Goal: Use online tool/utility: Utilize a website feature to perform a specific function

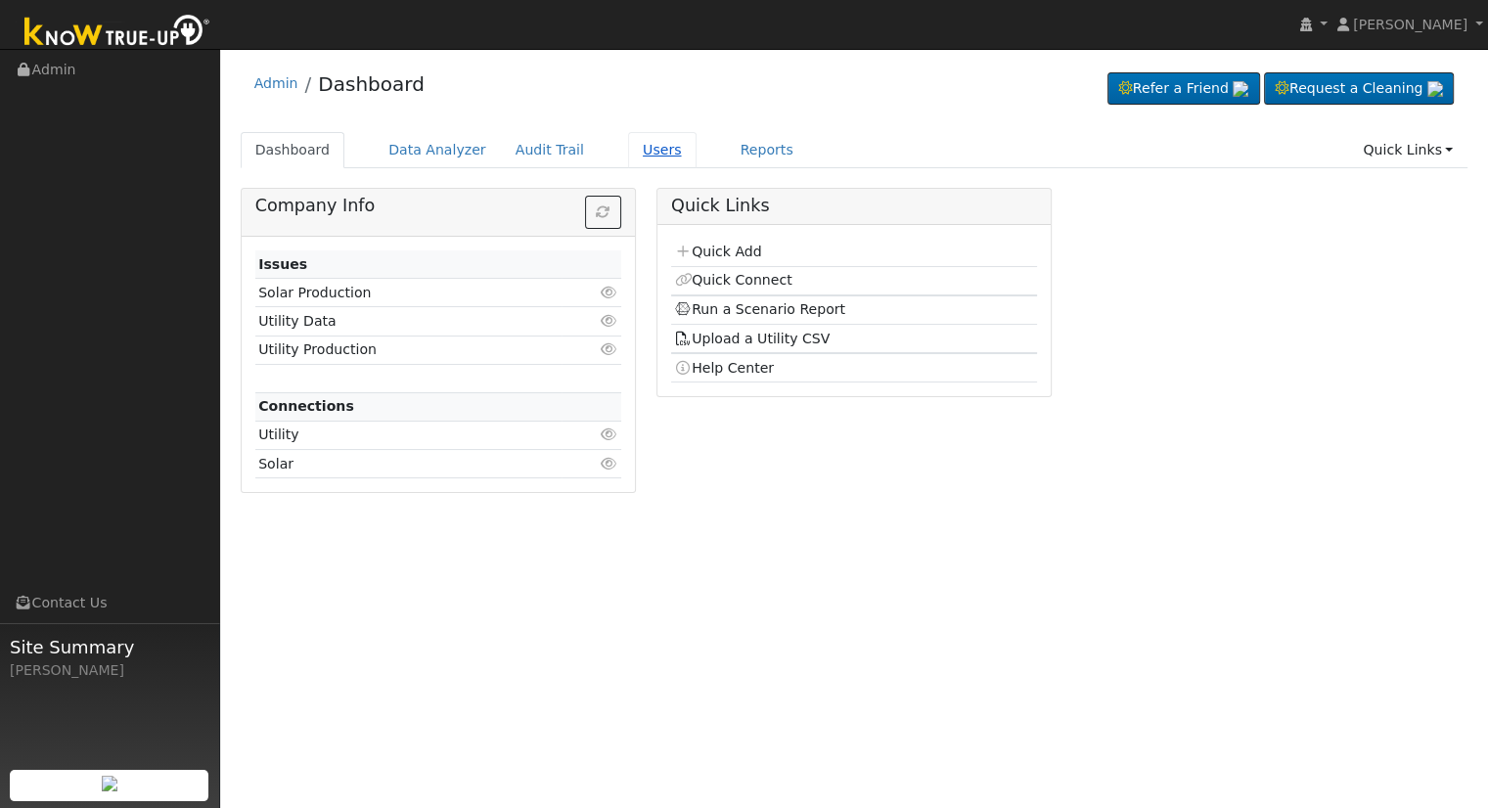
click at [628, 148] on link "Users" at bounding box center [662, 150] width 69 height 36
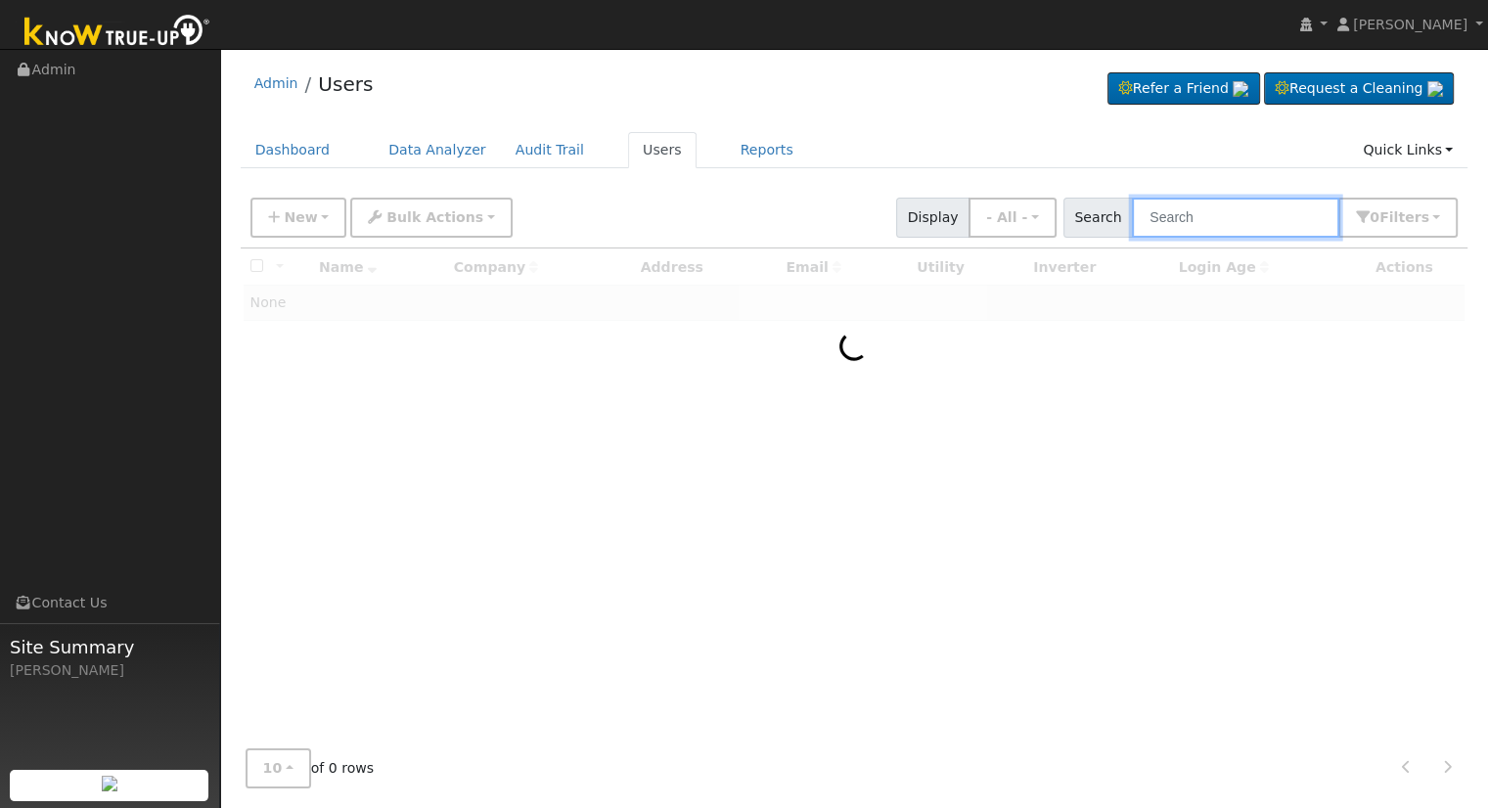
click at [1223, 212] on input "text" at bounding box center [1235, 218] width 207 height 40
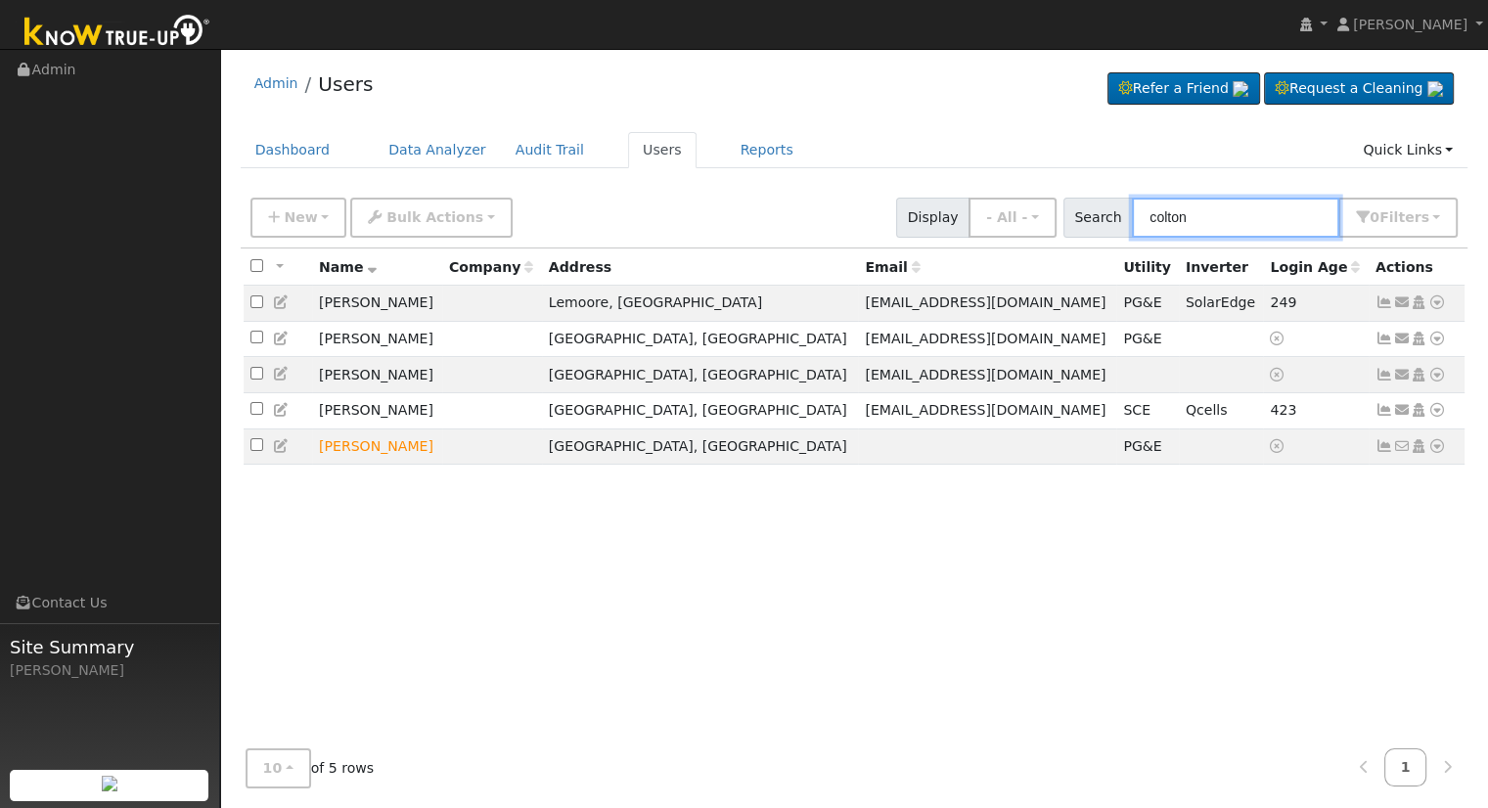
type input "colton"
click at [1437, 453] on icon at bounding box center [1438, 446] width 18 height 14
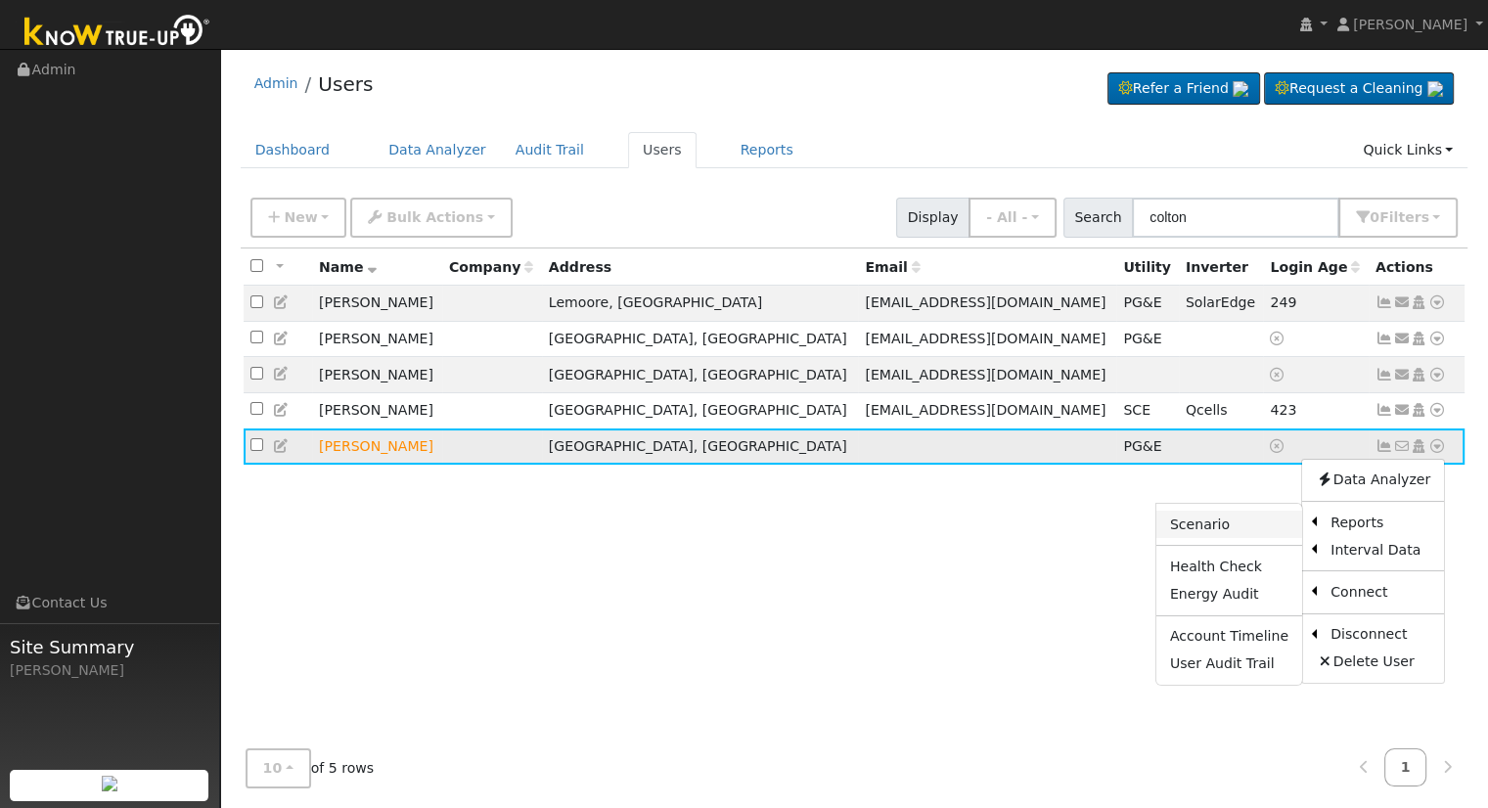
click at [1225, 529] on link "Scenario" at bounding box center [1230, 524] width 146 height 27
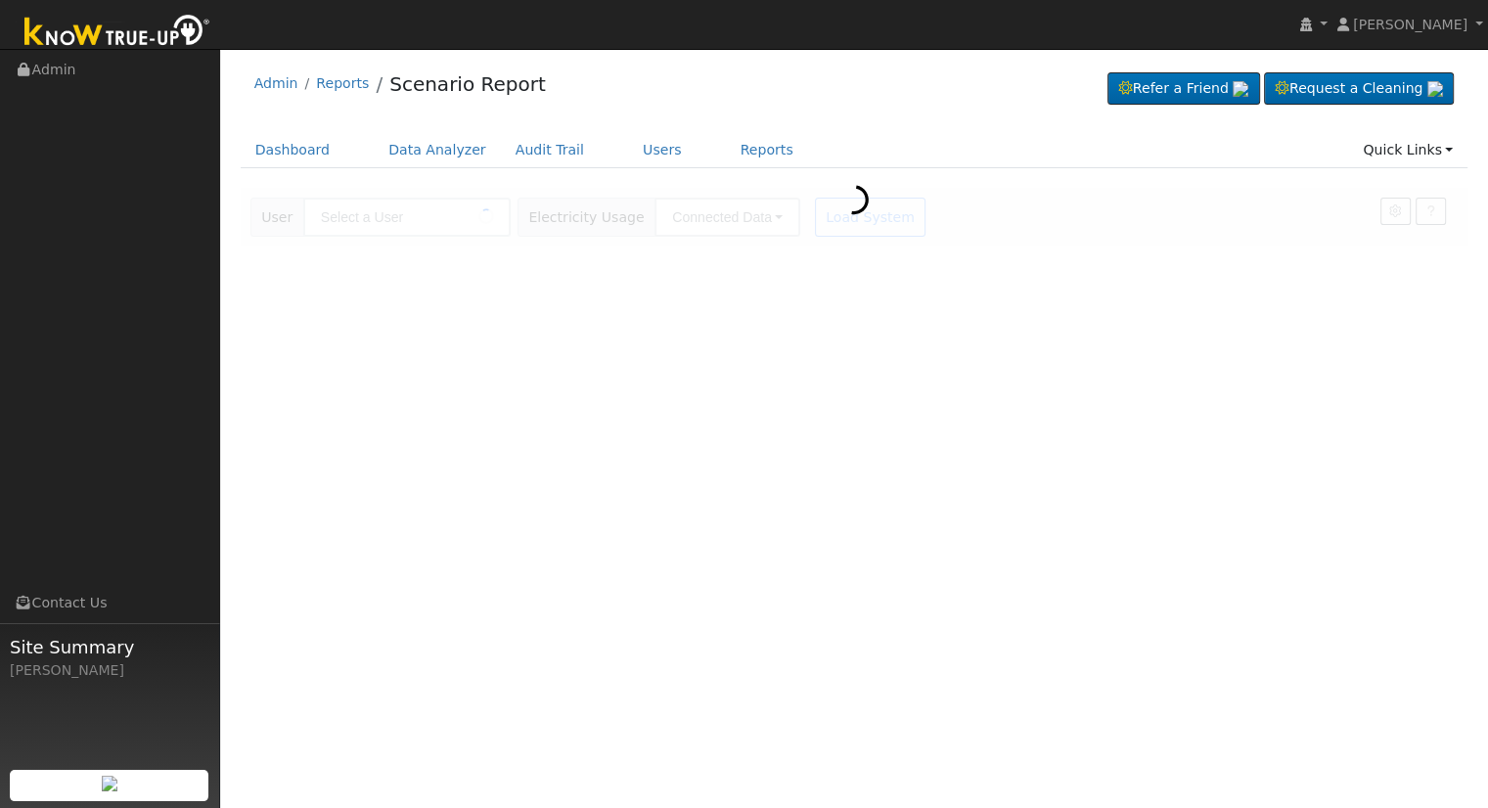
type input "[PERSON_NAME]"
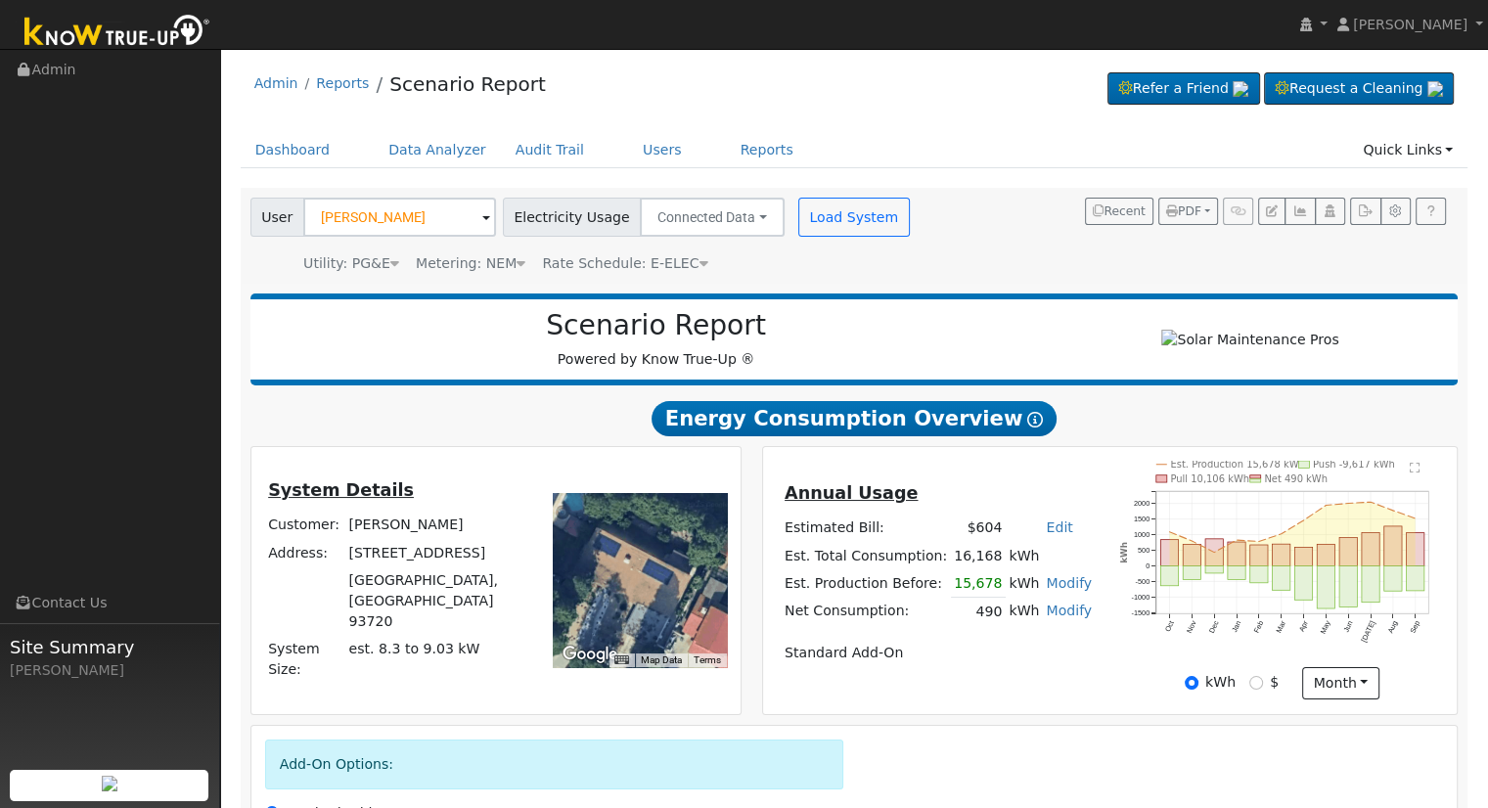
click at [517, 265] on icon at bounding box center [521, 263] width 9 height 14
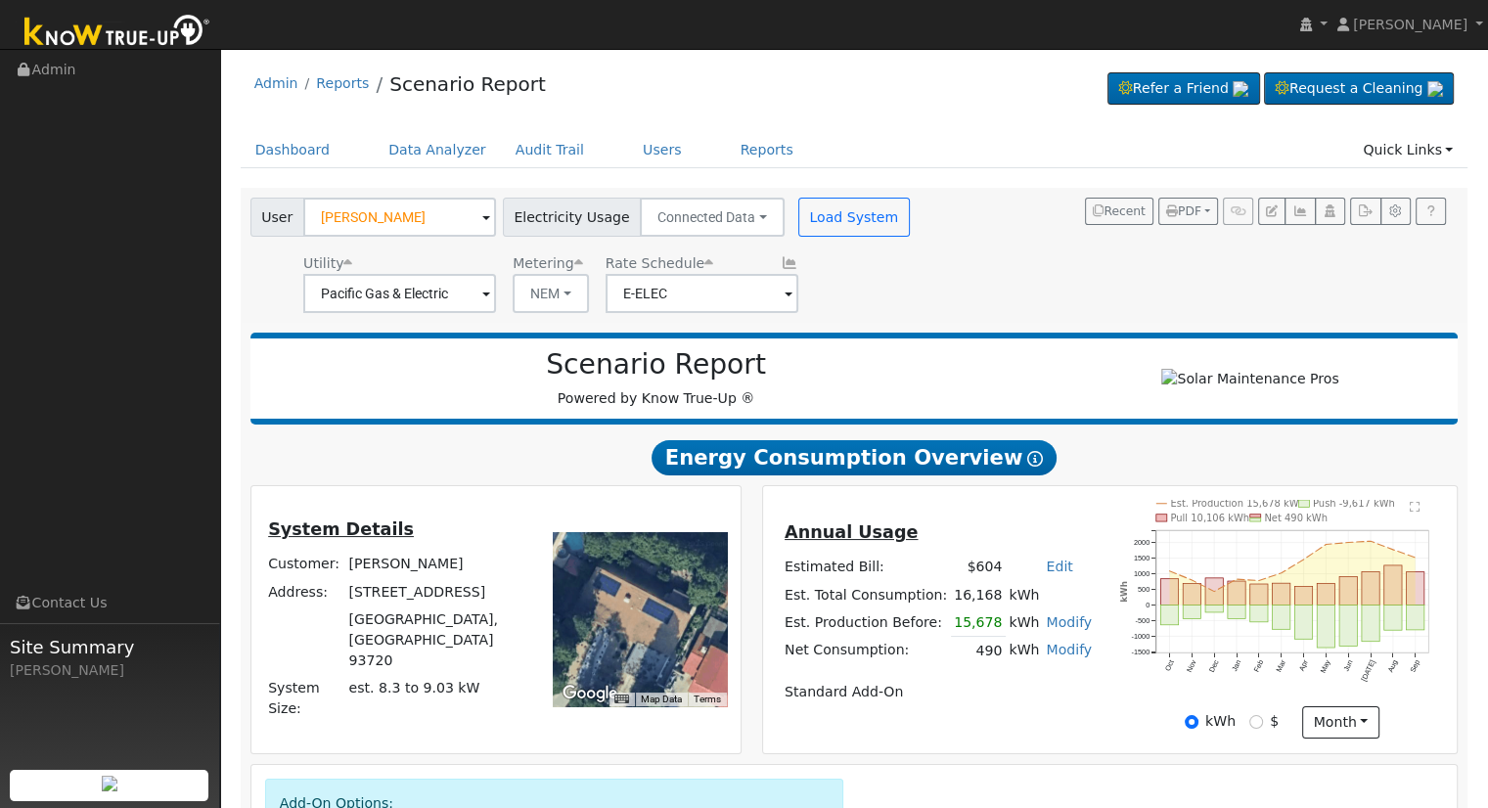
click at [1026, 302] on div "User Colton Pfister Account Default Account Default Account 210 East Audubon Dr…" at bounding box center [851, 252] width 1209 height 122
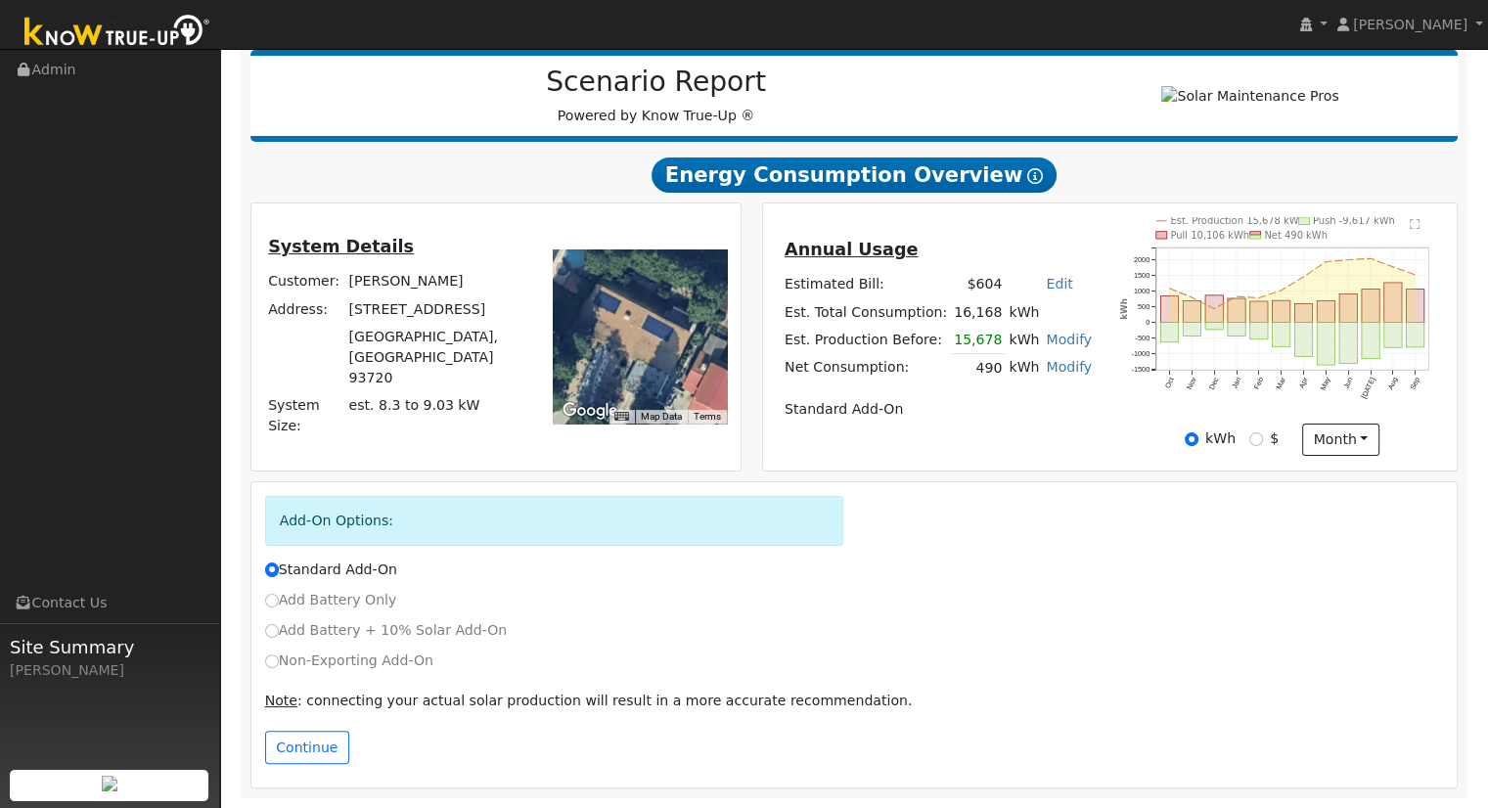
scroll to position [289, 0]
click at [289, 745] on button "Continue" at bounding box center [307, 747] width 84 height 33
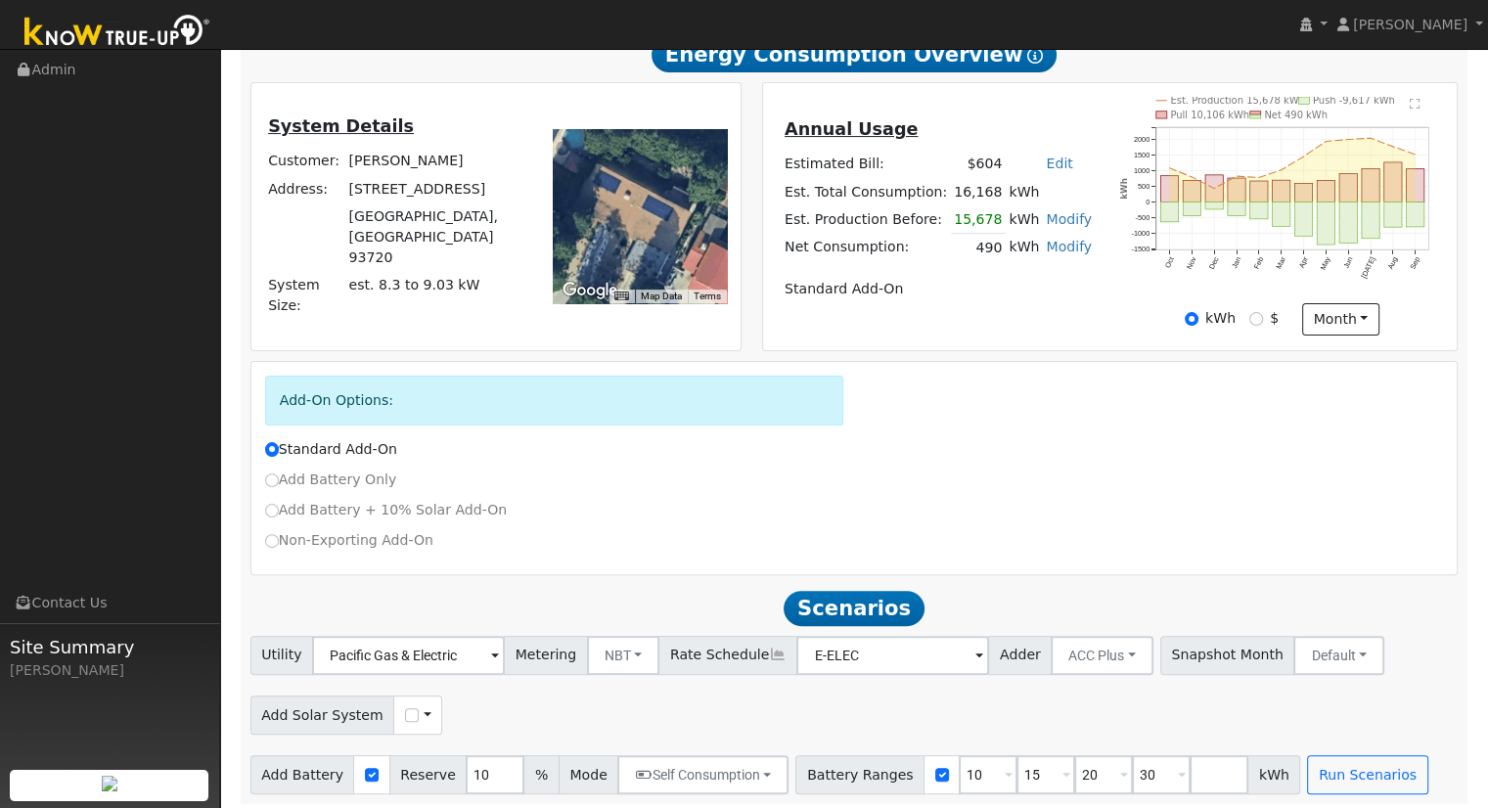
scroll to position [417, 0]
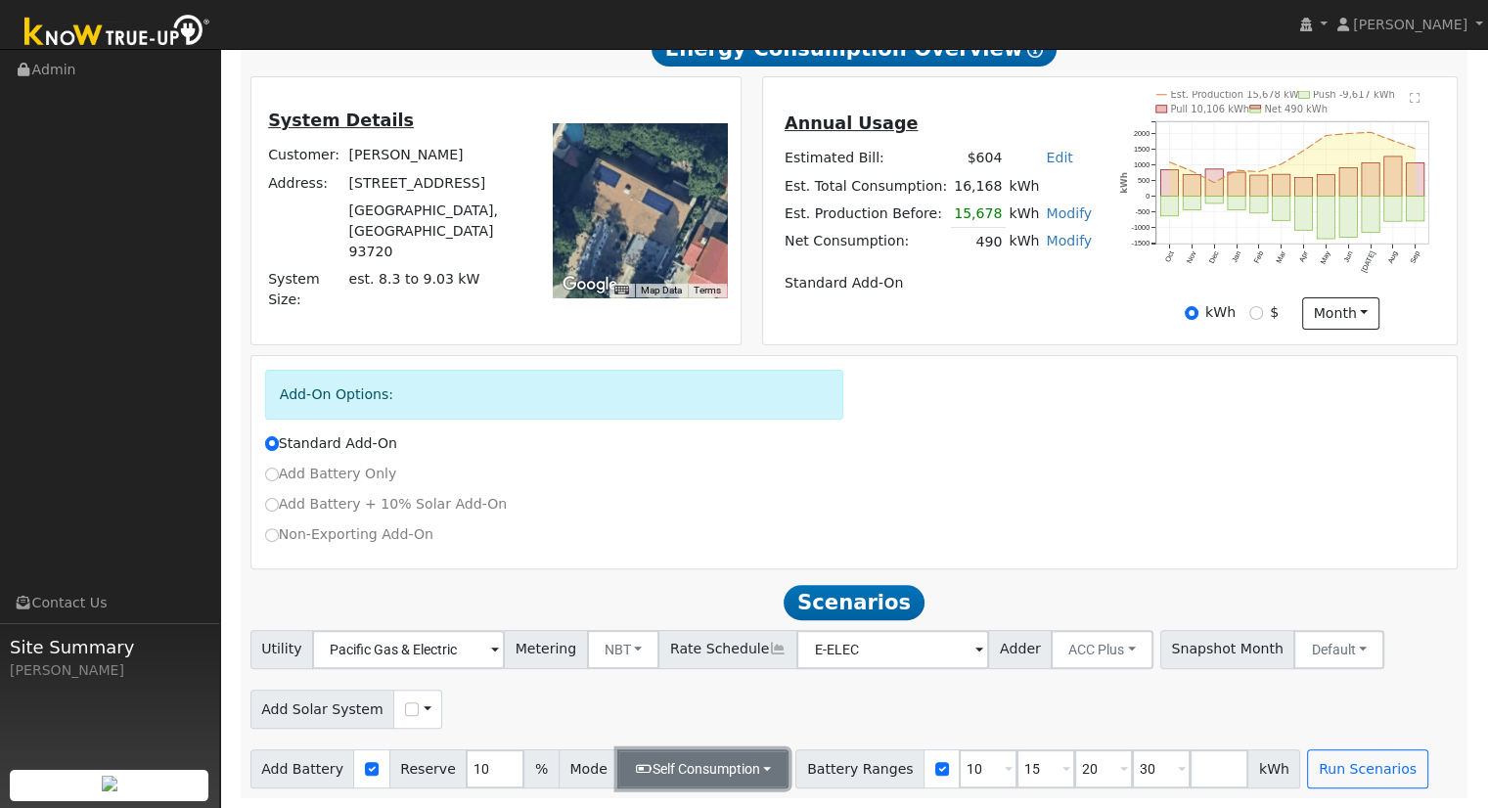
click at [715, 776] on button "Self Consumption" at bounding box center [702, 769] width 171 height 39
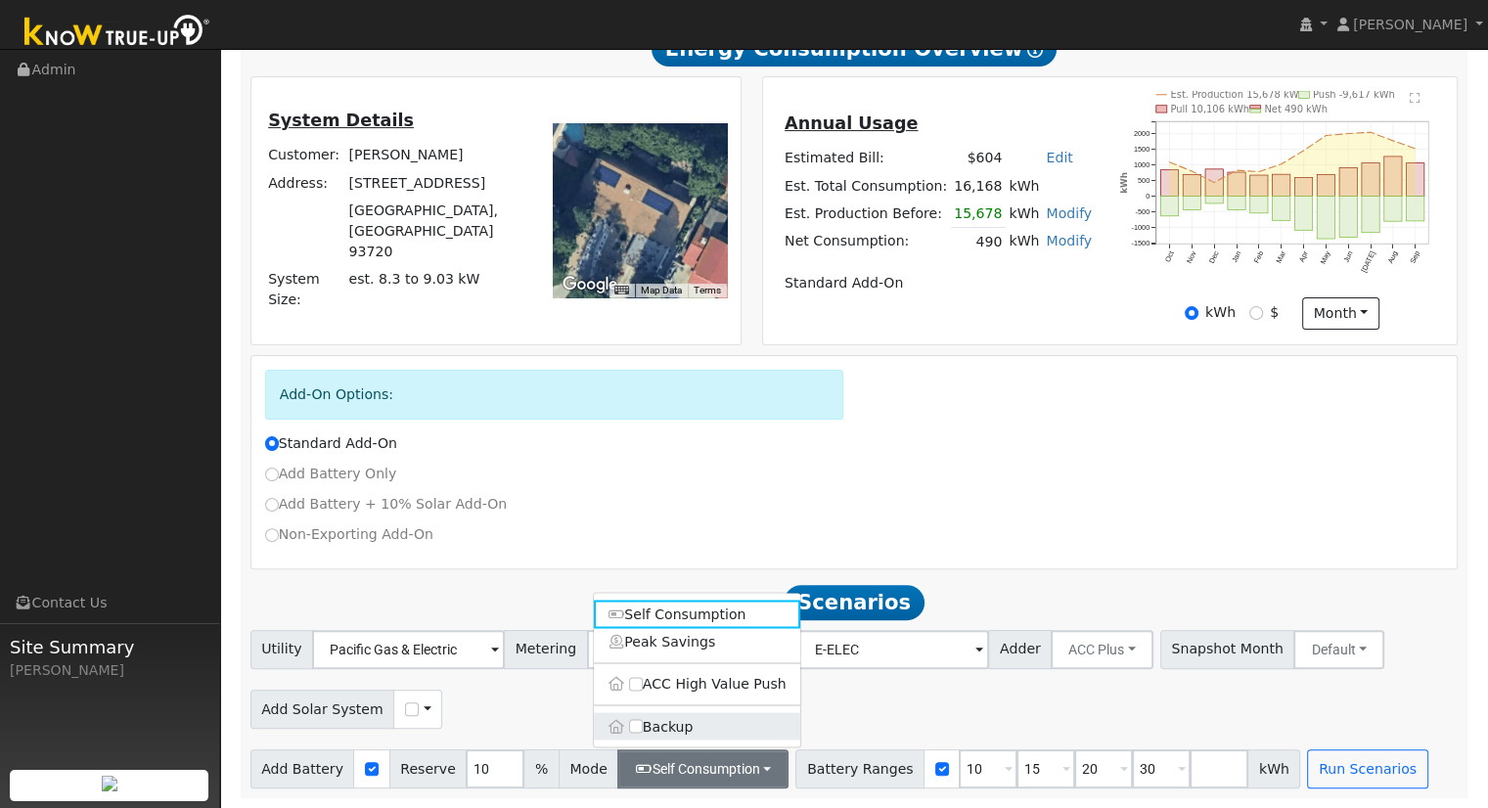
click at [674, 724] on label "Backup" at bounding box center [697, 725] width 206 height 27
click at [643, 724] on input "Backup" at bounding box center [636, 726] width 14 height 14
type input "20"
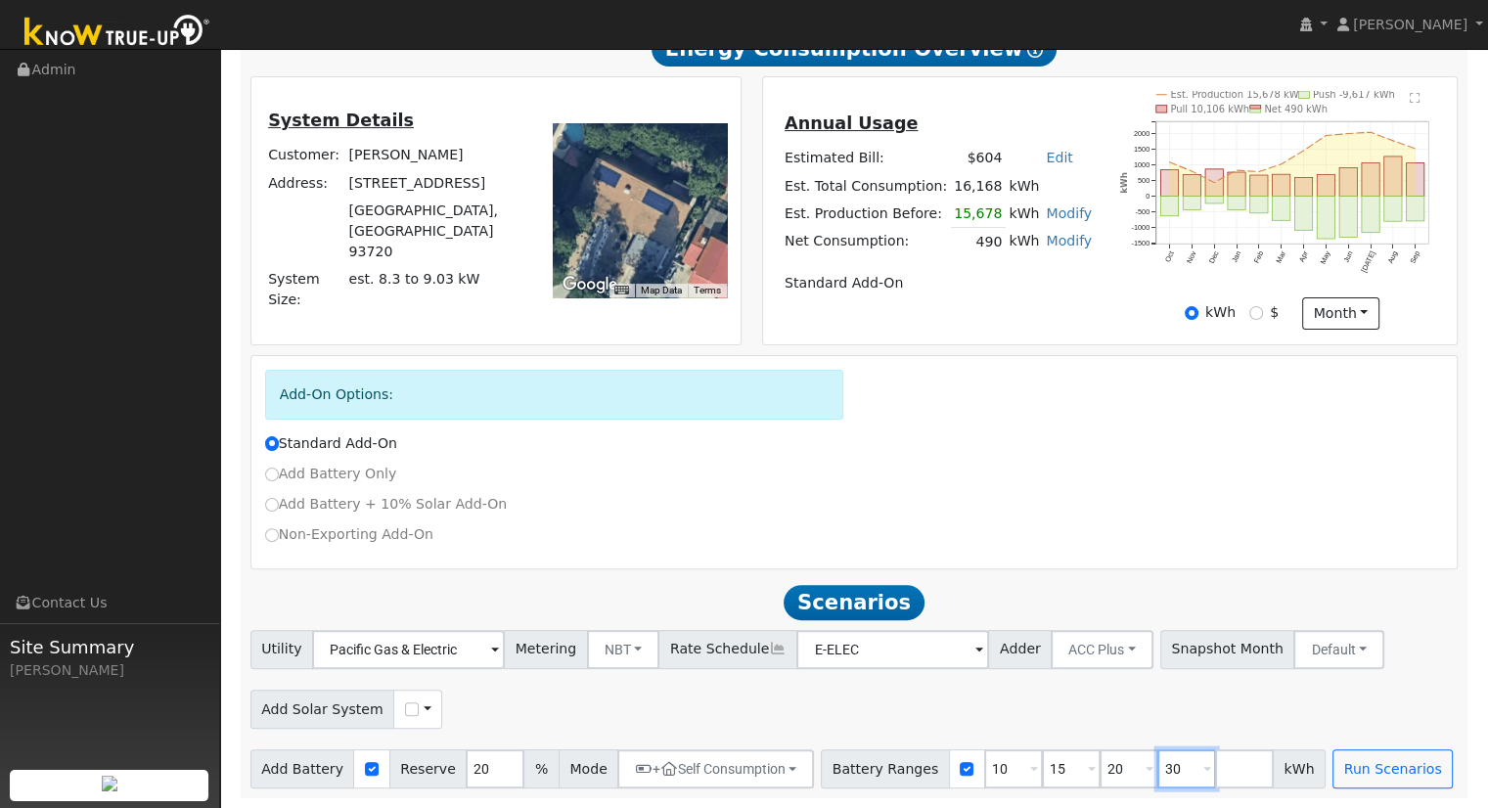
click at [1158, 760] on input "30" at bounding box center [1187, 769] width 59 height 39
type input "3"
type input "0"
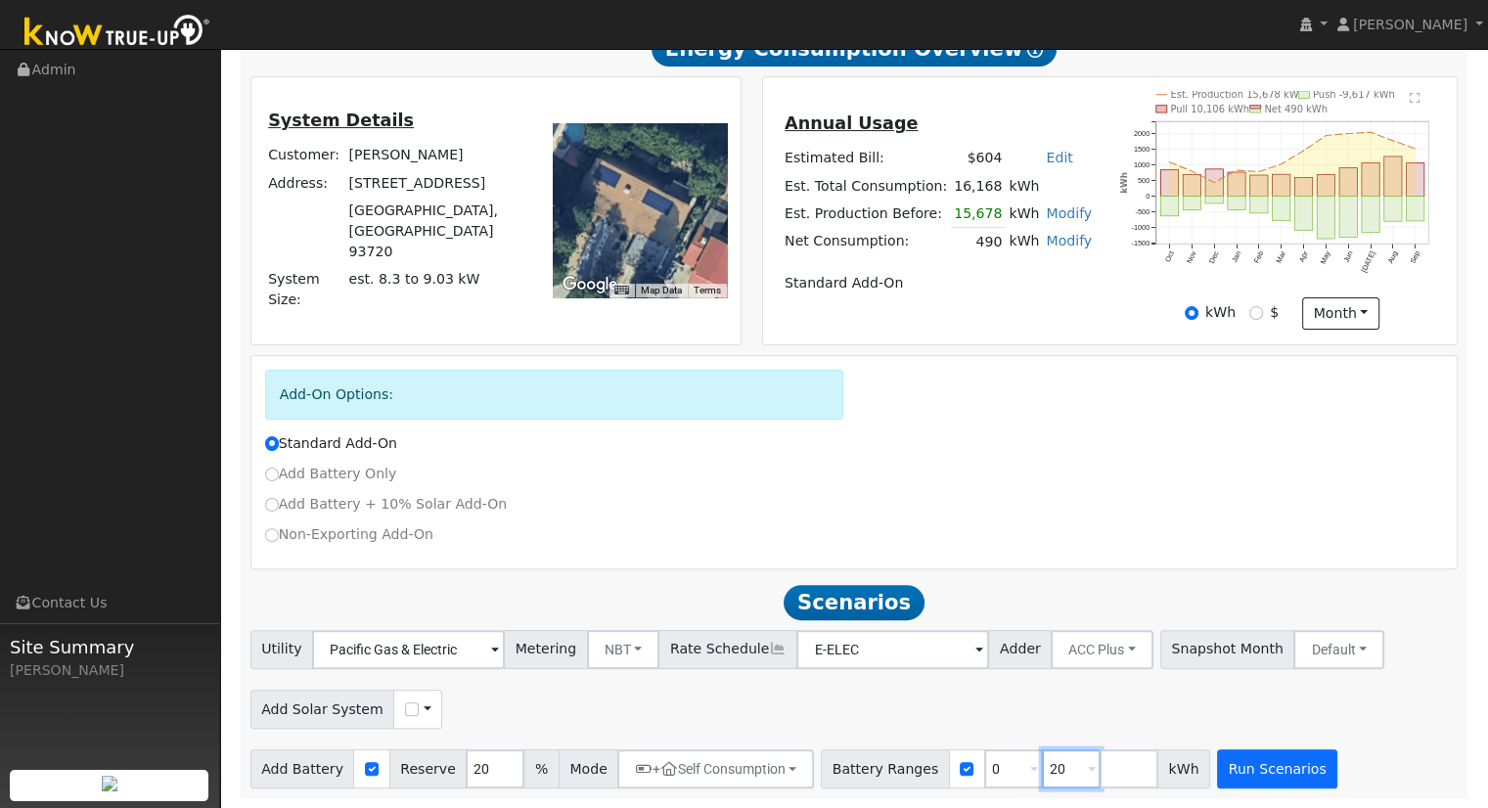
type input "20"
click at [1256, 771] on button "Run Scenarios" at bounding box center [1277, 769] width 120 height 39
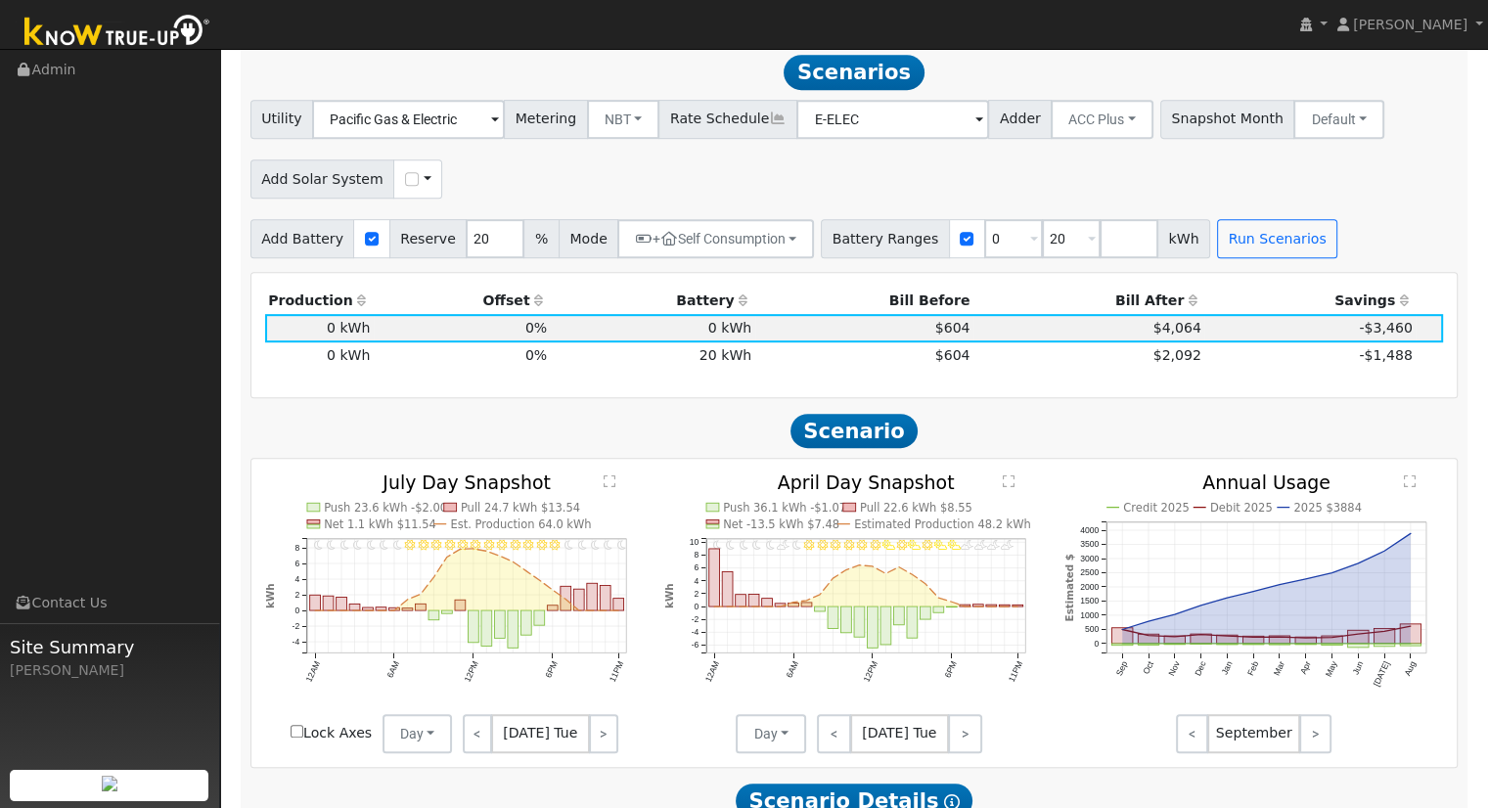
scroll to position [940, 0]
click at [405, 185] on input "checkbox" at bounding box center [412, 178] width 14 height 14
checkbox input "true"
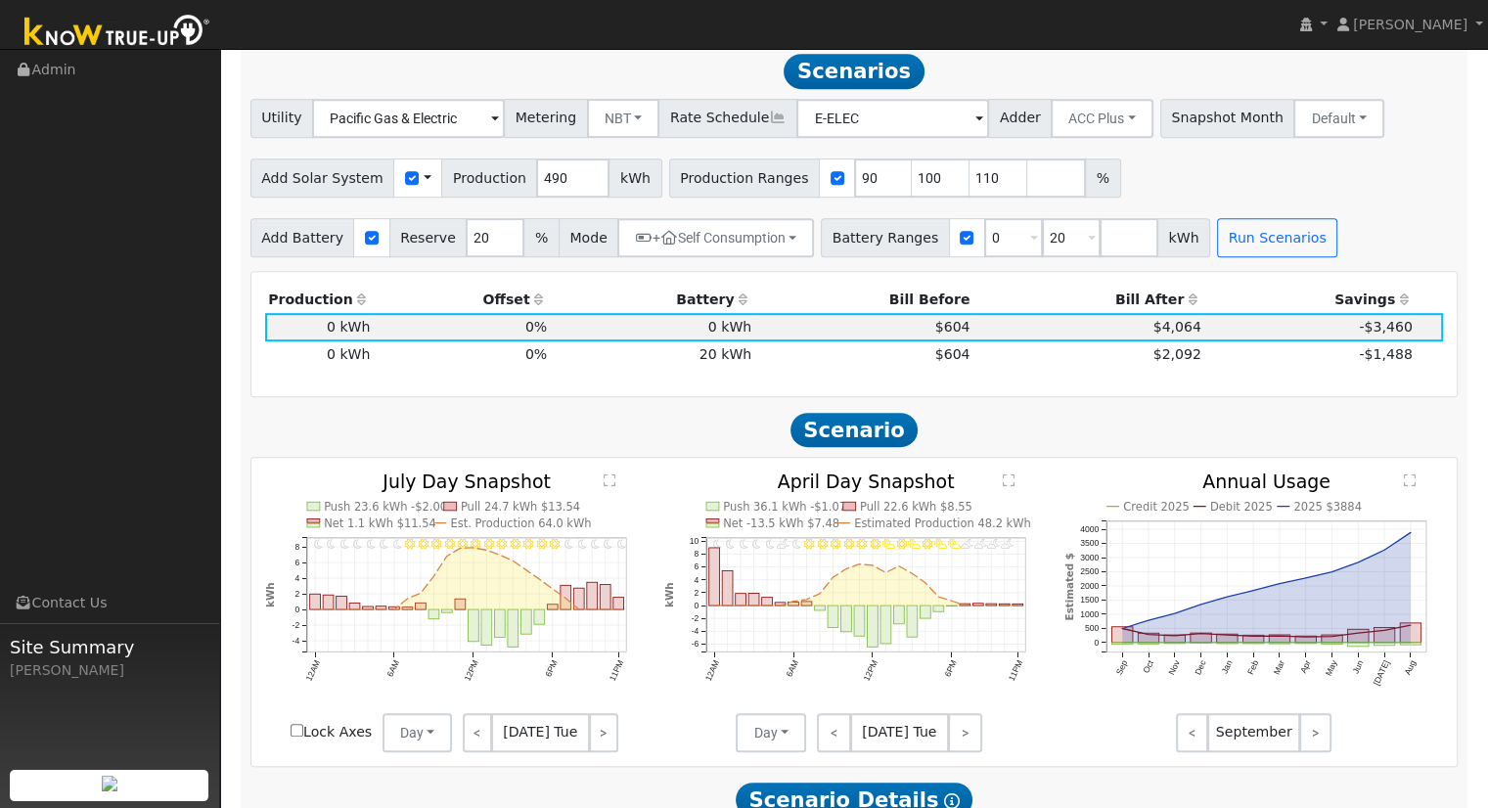
click at [1185, 186] on div "Add Solar System Use CSV Data Production 490 kWh Production Ranges 90 100 110 %" at bounding box center [854, 175] width 1215 height 46
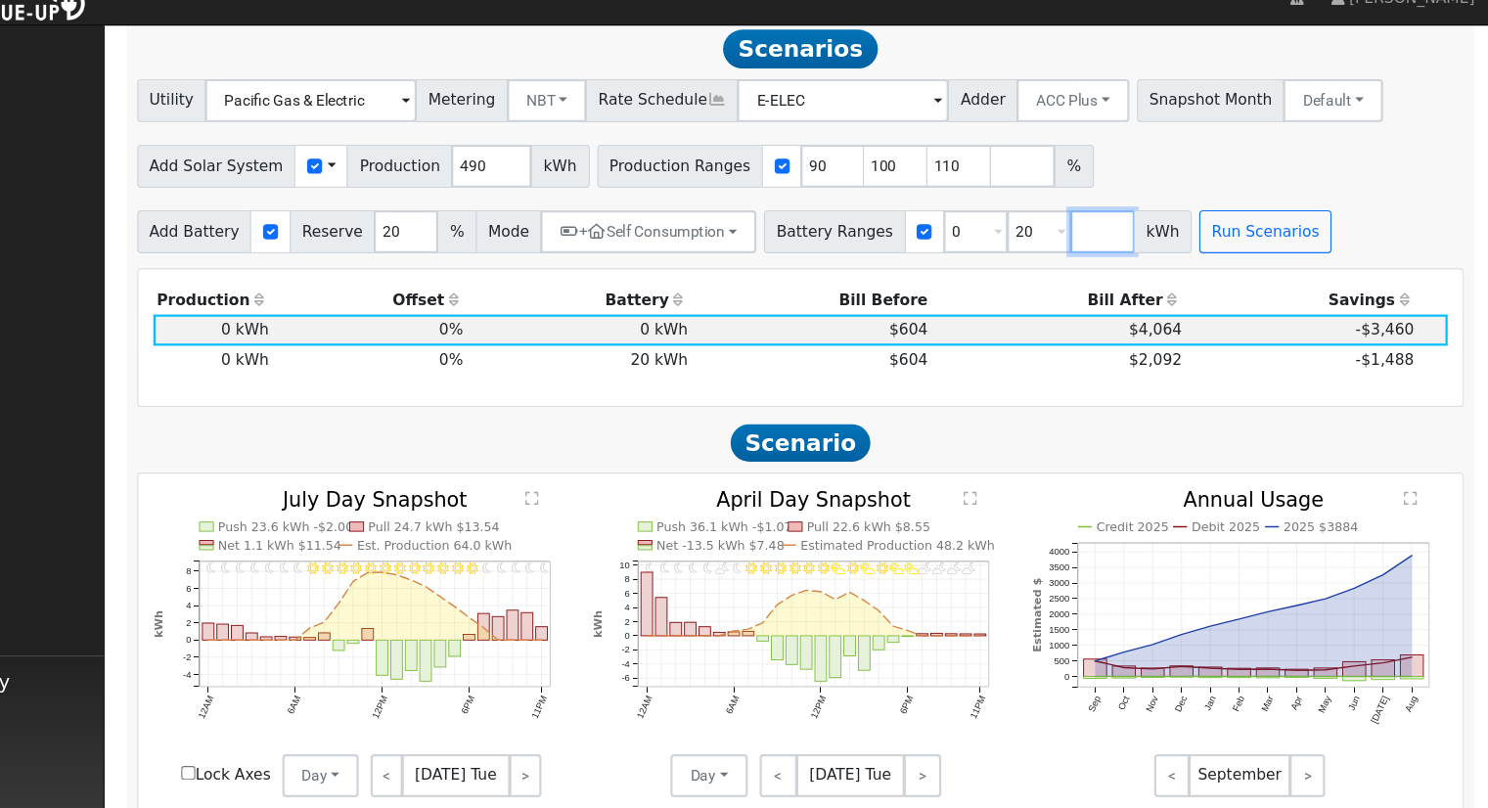
click at [1100, 244] on input "number" at bounding box center [1129, 237] width 59 height 39
type input "27"
click at [1275, 248] on button "Run Scenarios" at bounding box center [1335, 237] width 120 height 39
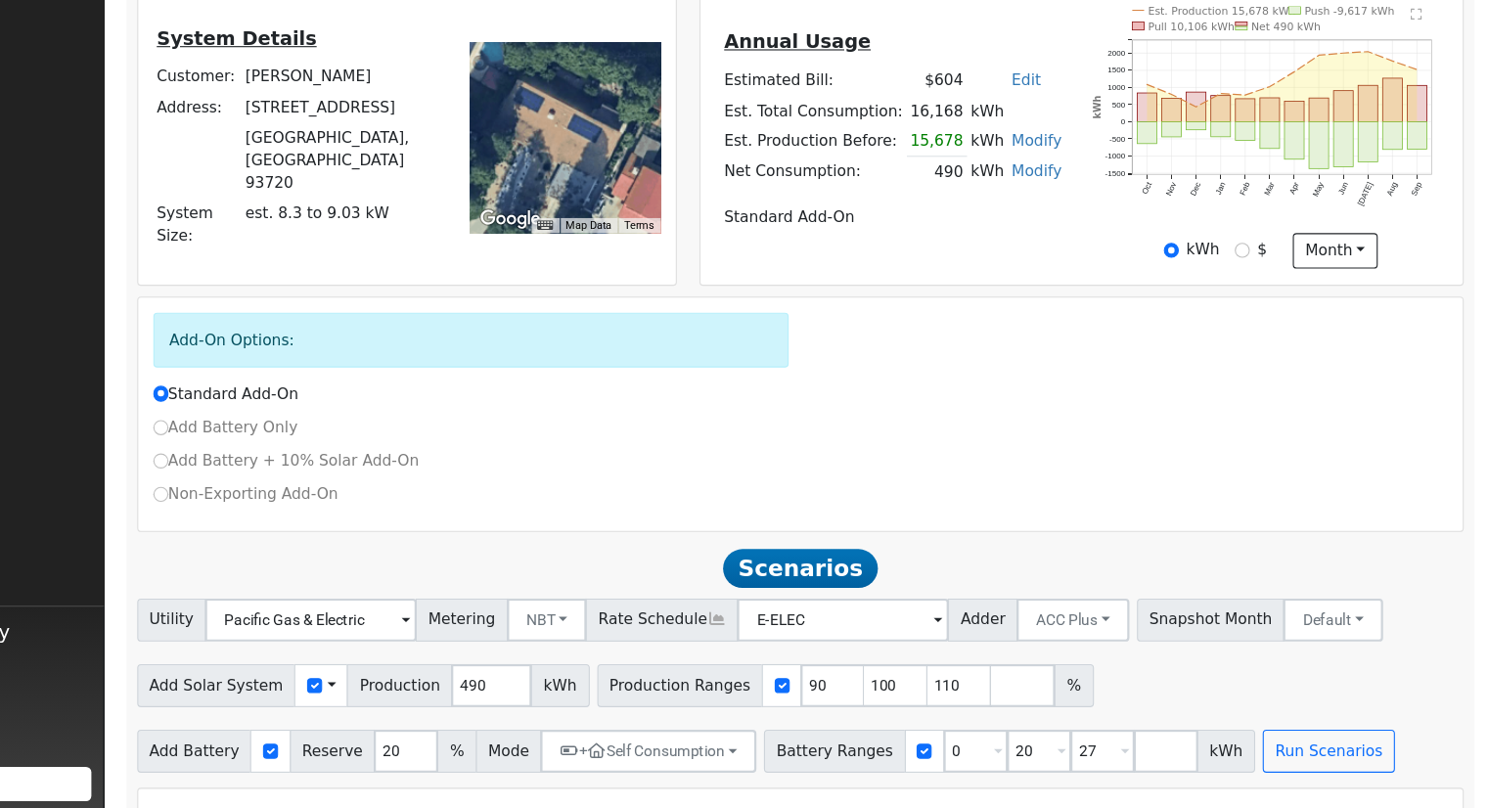
scroll to position [958, 0]
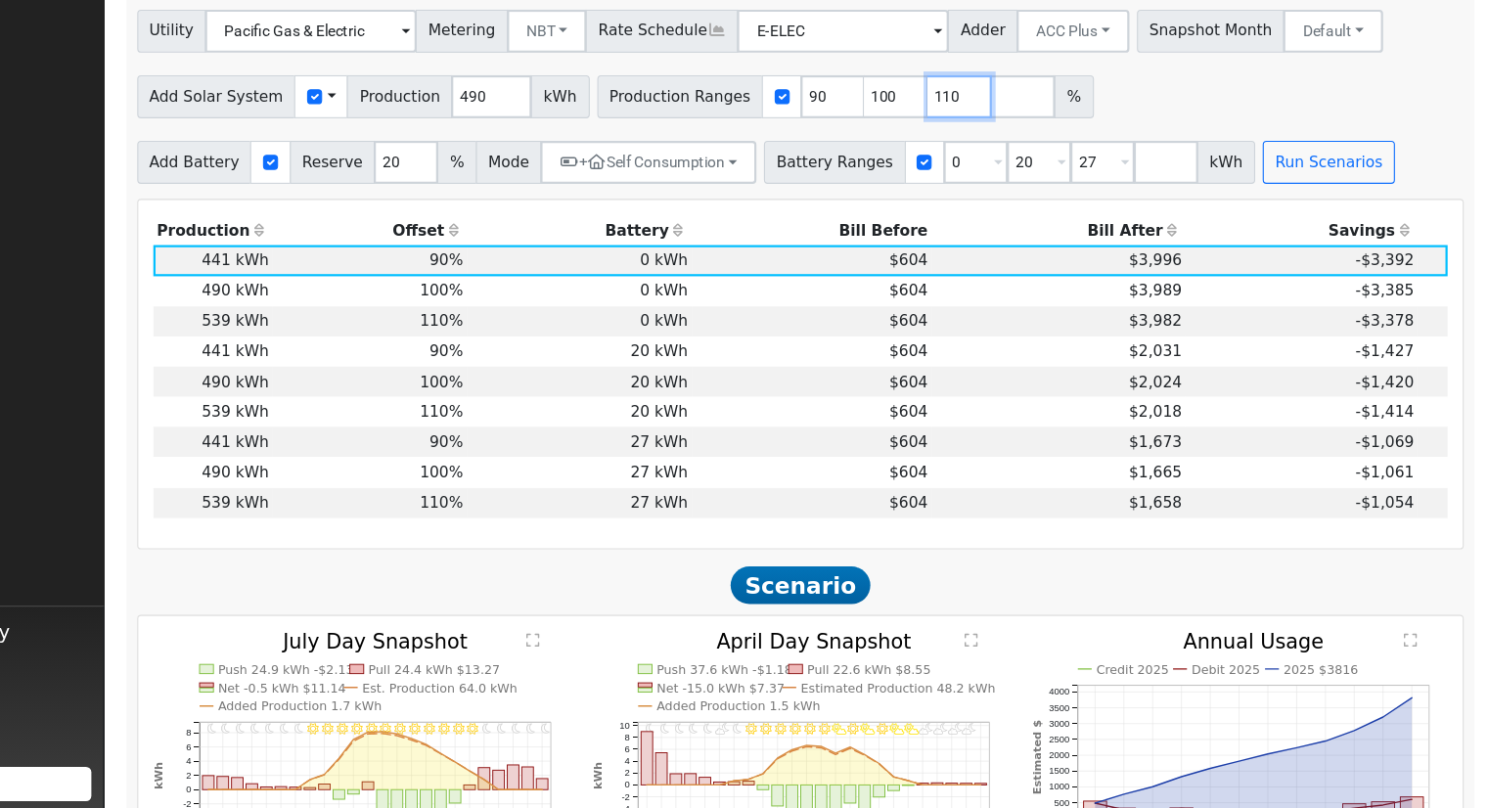
click at [970, 160] on input "110" at bounding box center [999, 160] width 59 height 39
type input "1"
click at [405, 166] on input "checkbox" at bounding box center [412, 161] width 14 height 14
checkbox input "false"
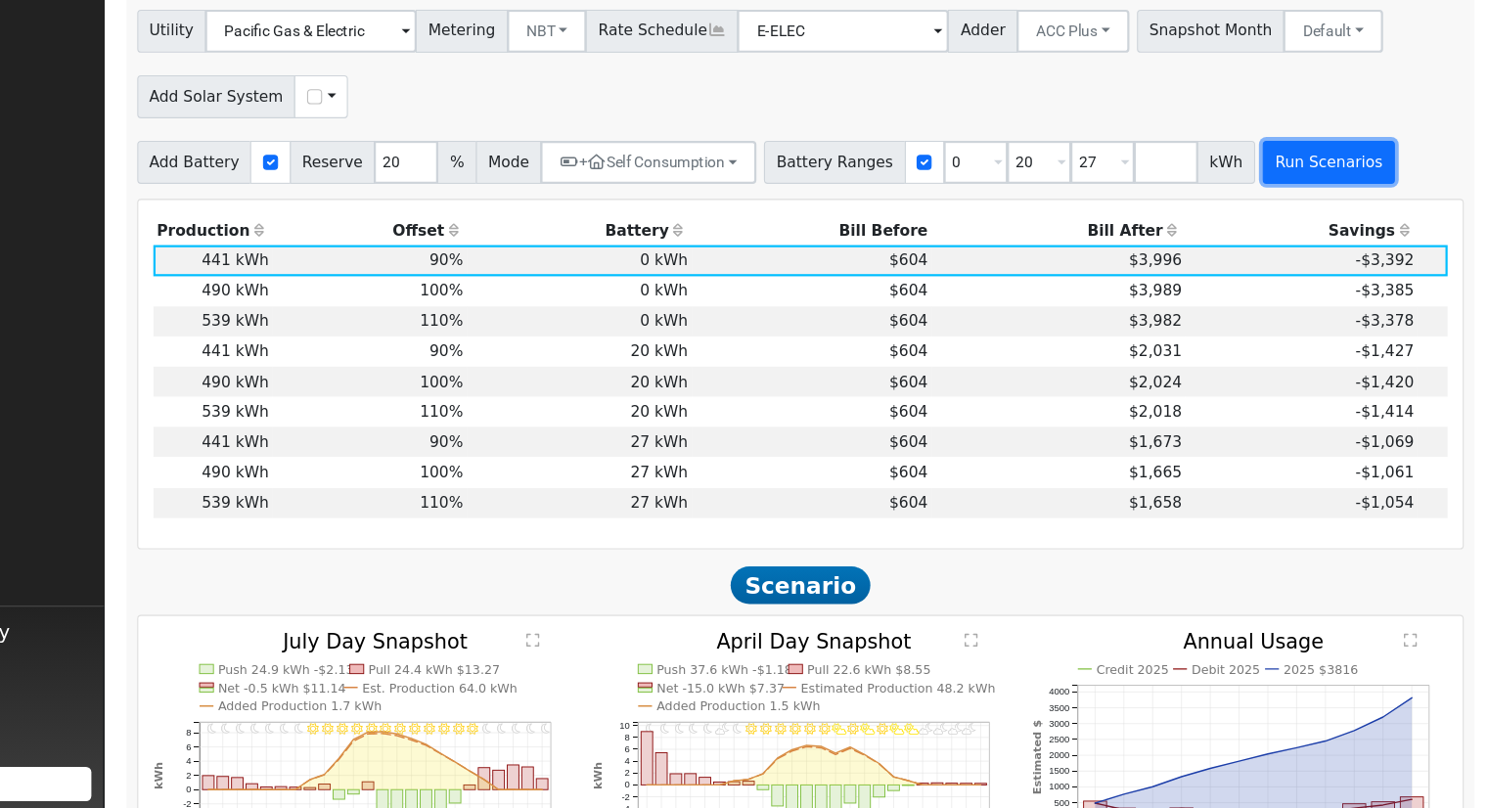
click at [1286, 228] on button "Run Scenarios" at bounding box center [1335, 220] width 120 height 39
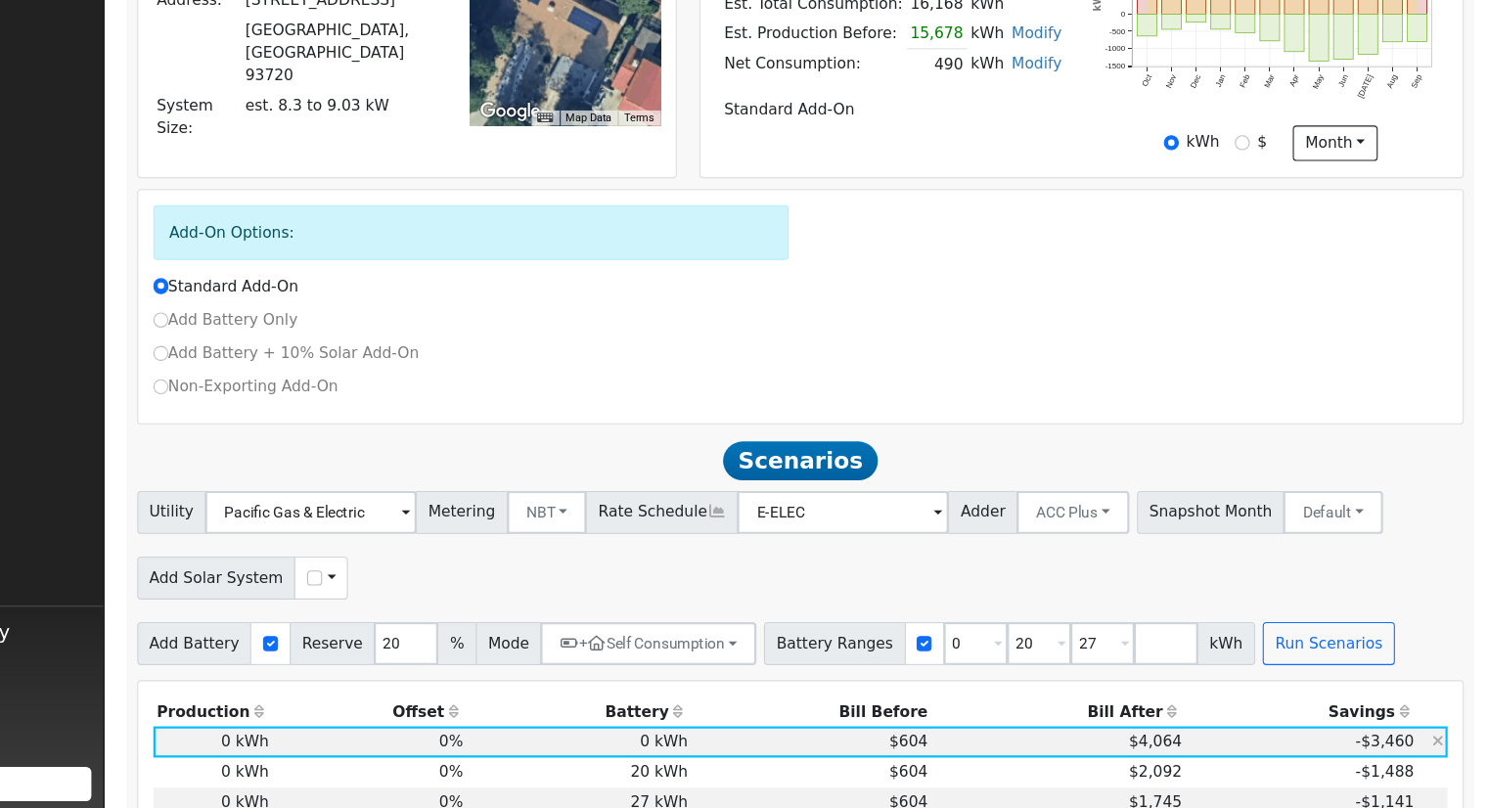
scroll to position [759, 0]
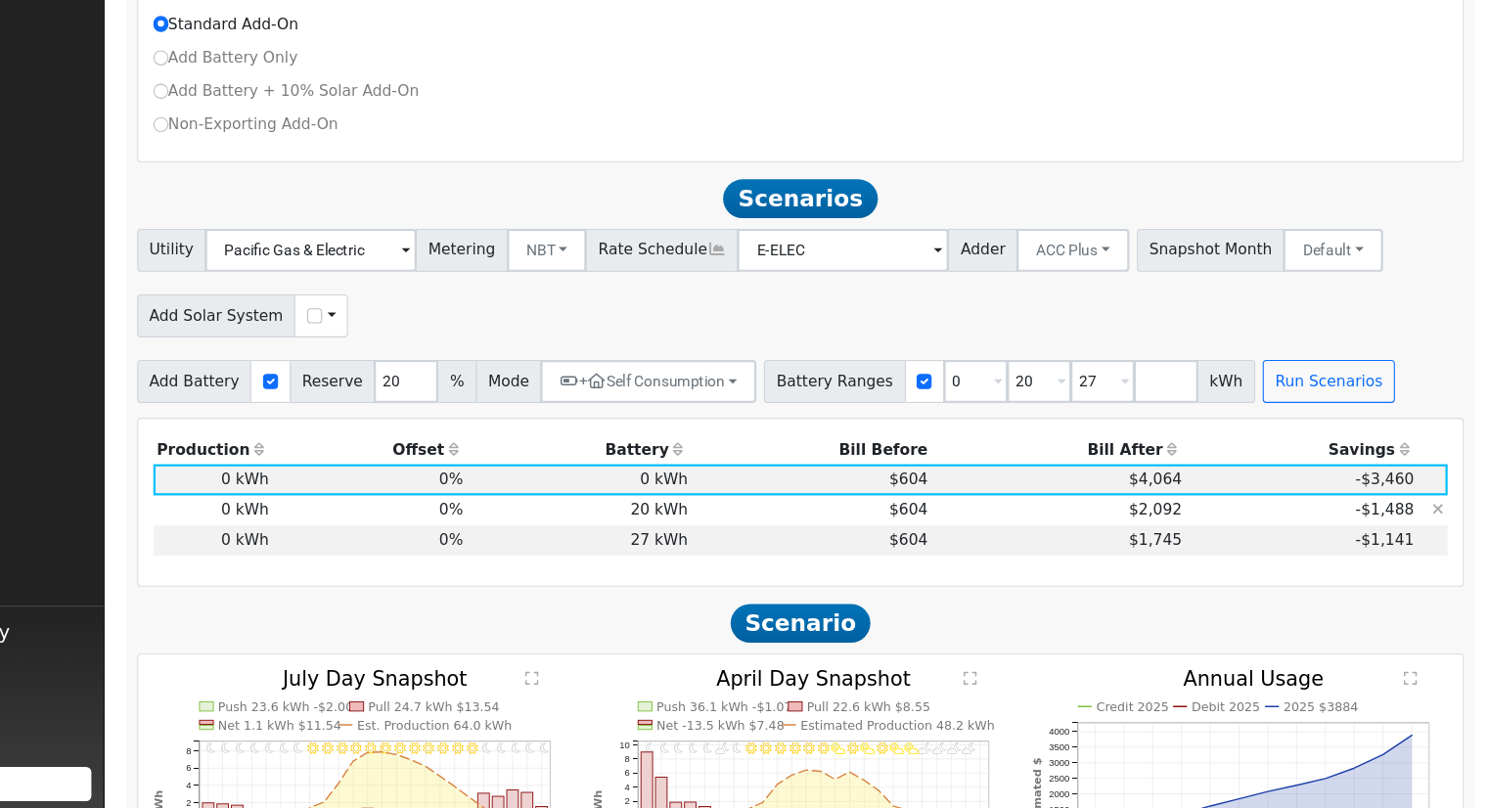
click at [1148, 536] on td "$2,092" at bounding box center [1089, 536] width 231 height 27
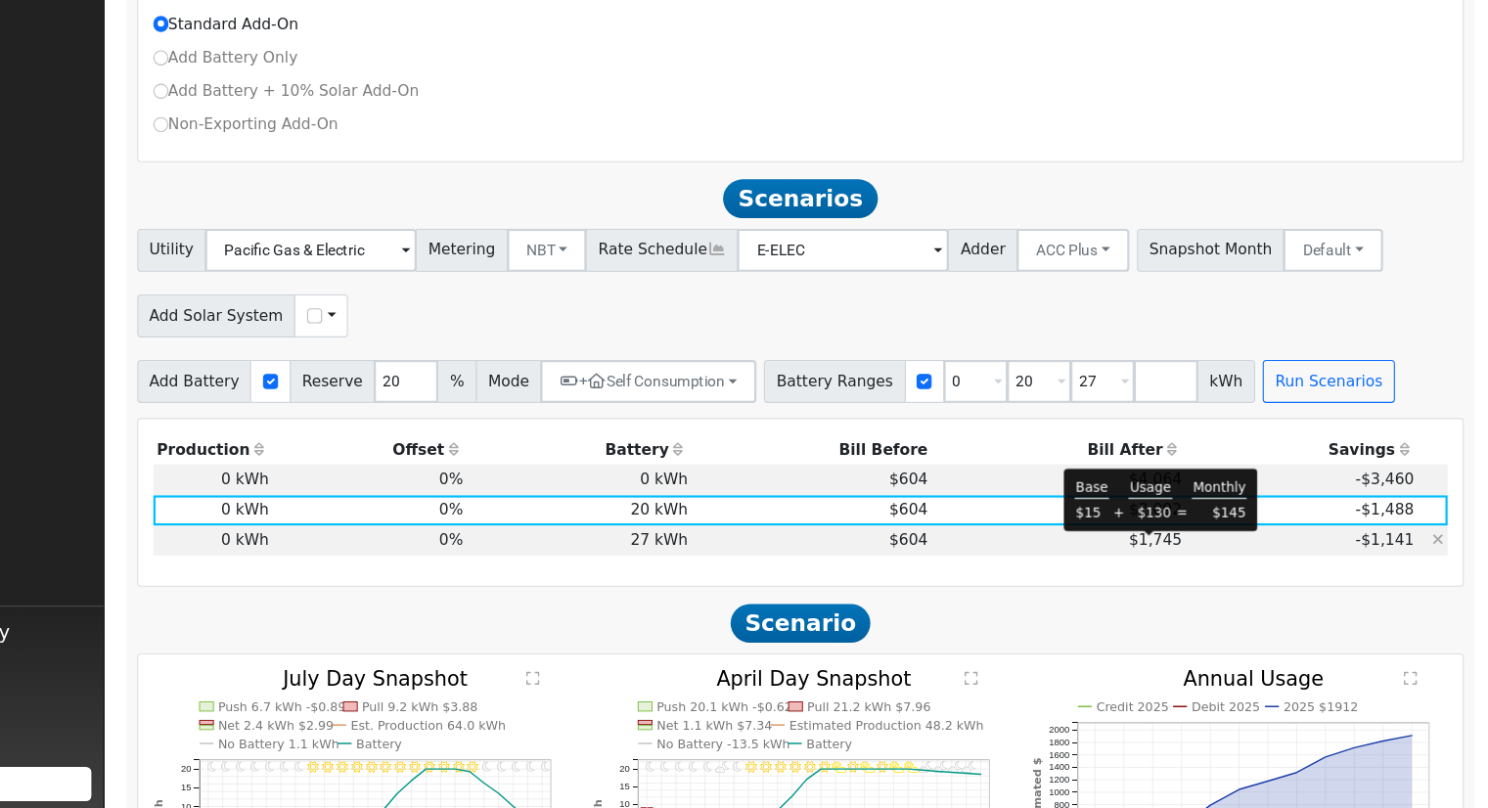
click at [1154, 569] on span "$1,745" at bounding box center [1178, 563] width 48 height 16
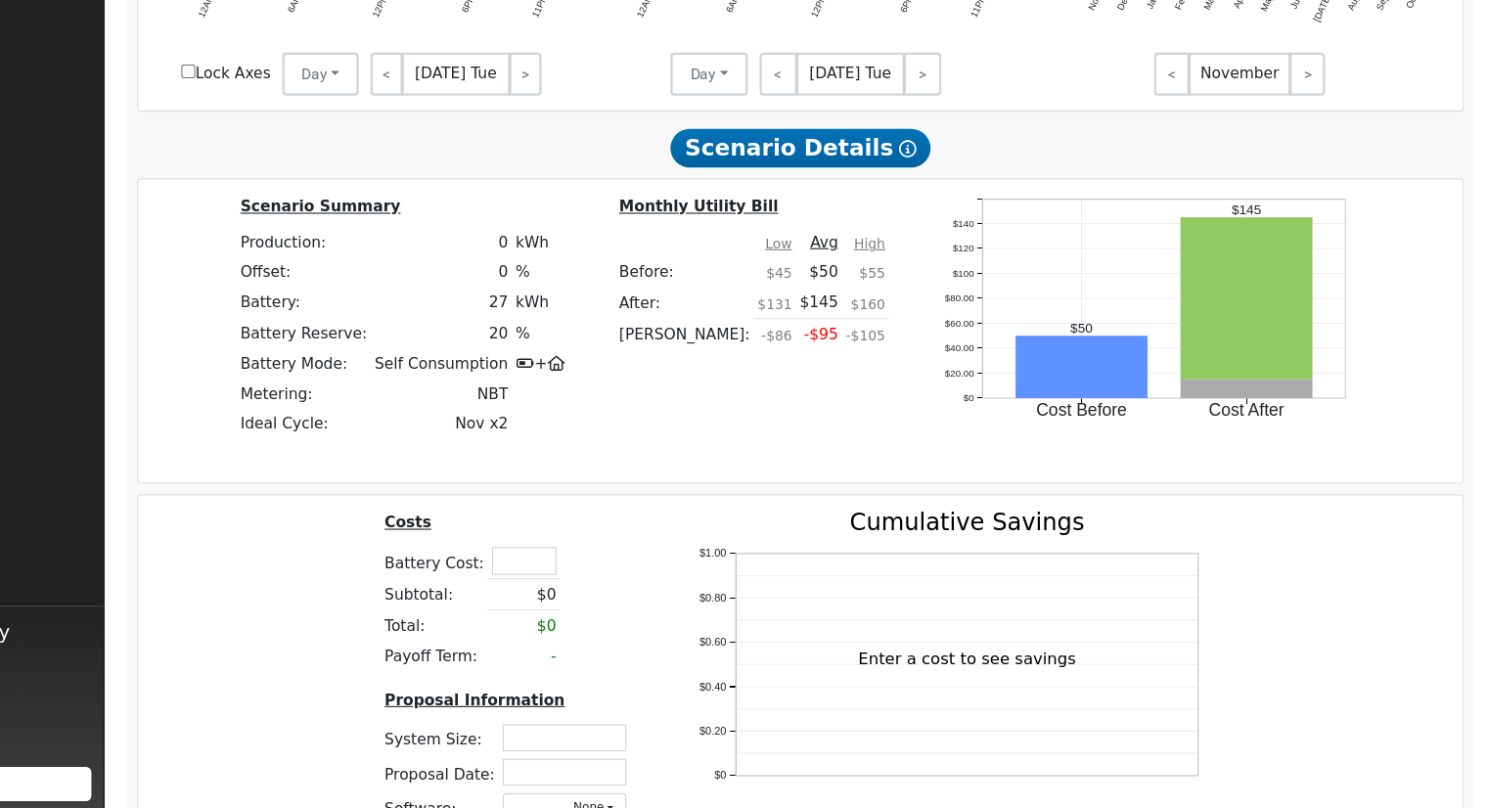
scroll to position [1739, 0]
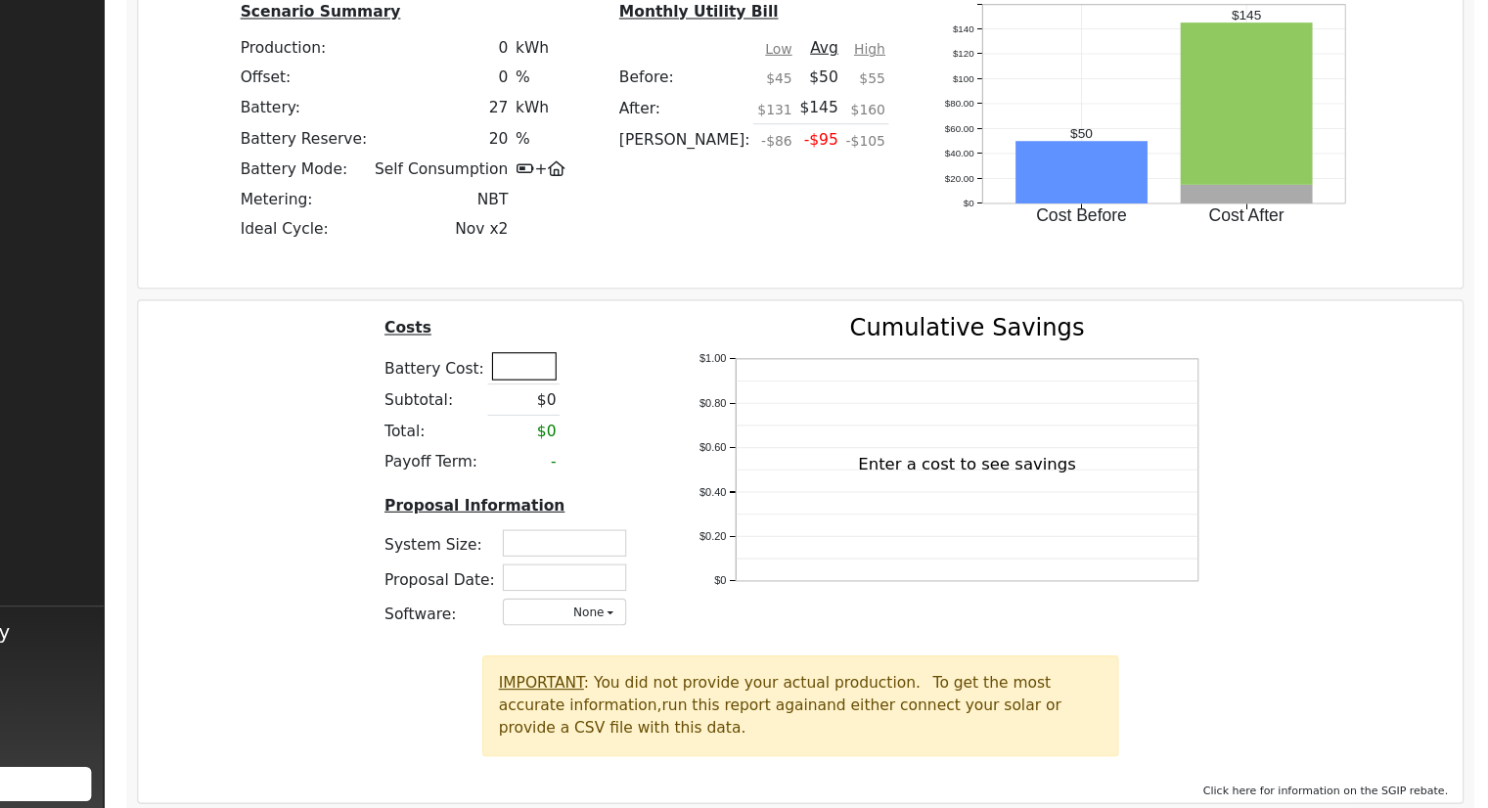
click at [599, 409] on input "text" at bounding box center [602, 404] width 59 height 24
type input "2"
type input "$34,700"
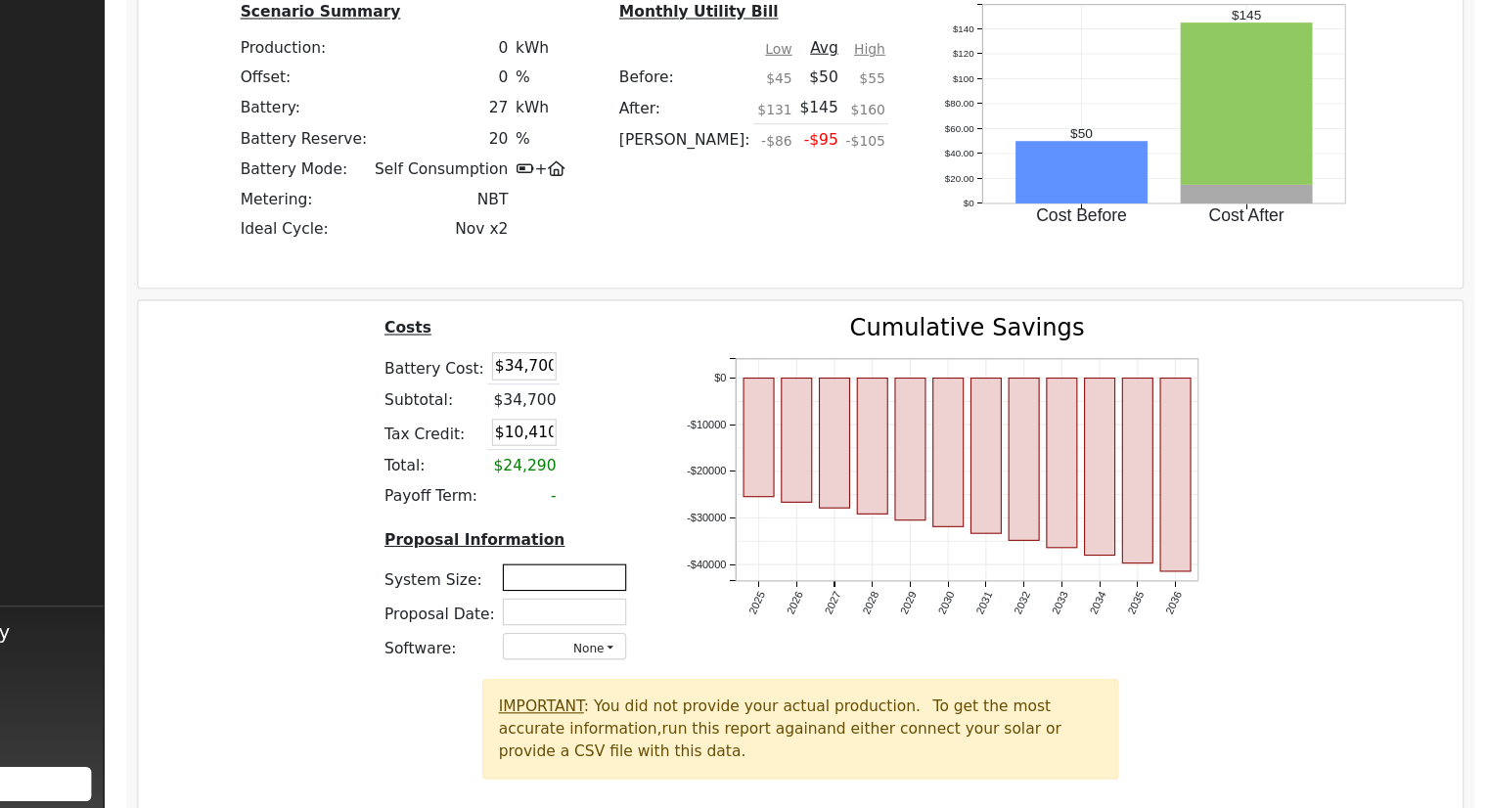
click at [629, 601] on input "text" at bounding box center [639, 597] width 113 height 24
type input "10.66"
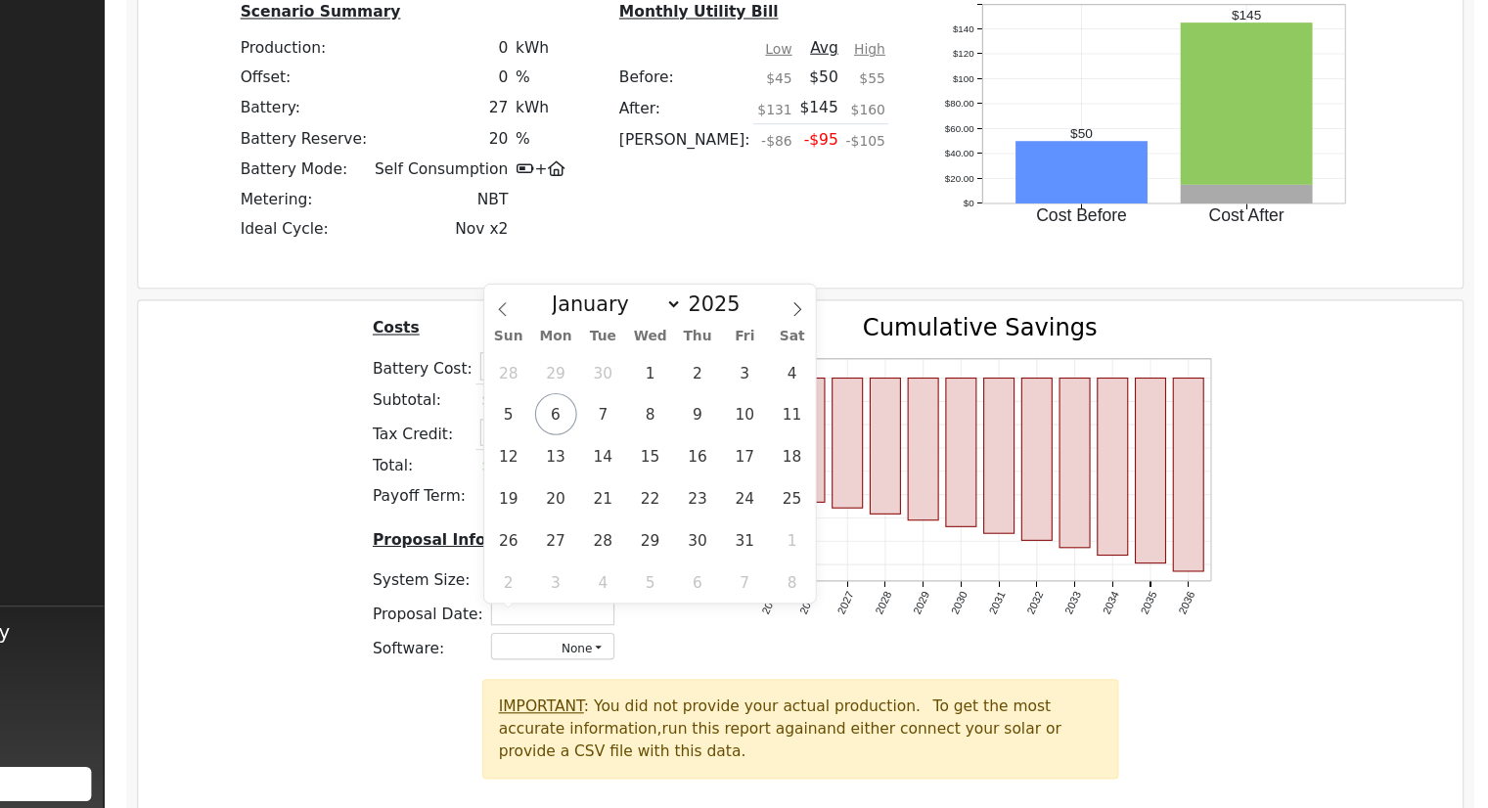
click at [370, 570] on div "Costs Battery Cost: $34,700 Subtotal: $34,700 Tax Credit: $10,410 Total: $24,29…" at bounding box center [855, 524] width 1220 height 331
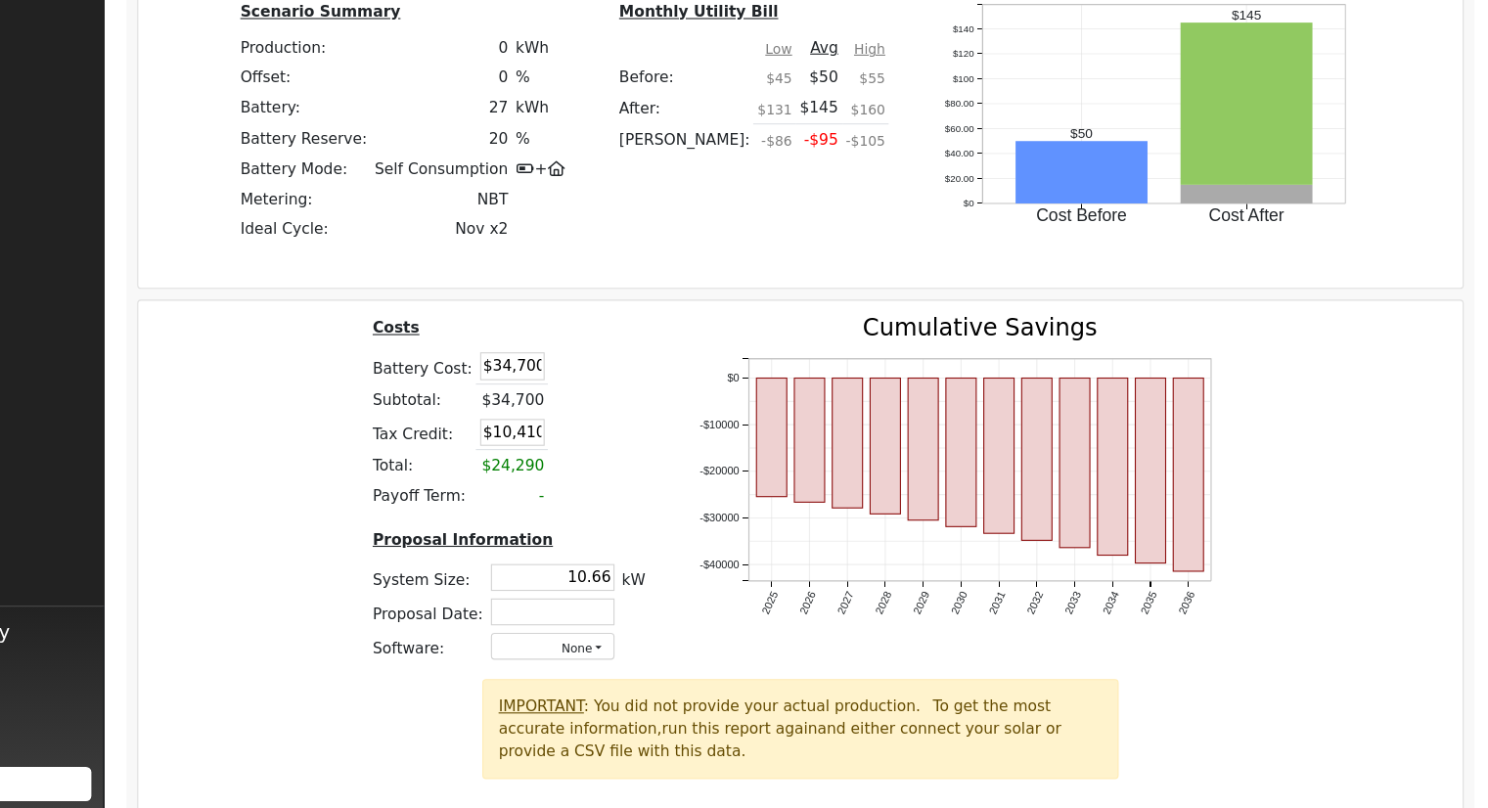
click at [605, 526] on td "-" at bounding box center [592, 522] width 66 height 27
click at [404, 511] on div "Costs Battery Cost: $34,700 Subtotal: $34,700 Tax Credit: $10,410 Total: $24,29…" at bounding box center [855, 524] width 1220 height 331
click at [605, 412] on input "$34,700" at bounding box center [592, 404] width 59 height 24
click at [422, 467] on div "Costs Battery Cost: $34,700 Subtotal: $34,700 Tax Credit: $10,410 Total: $24,29…" at bounding box center [855, 524] width 1220 height 331
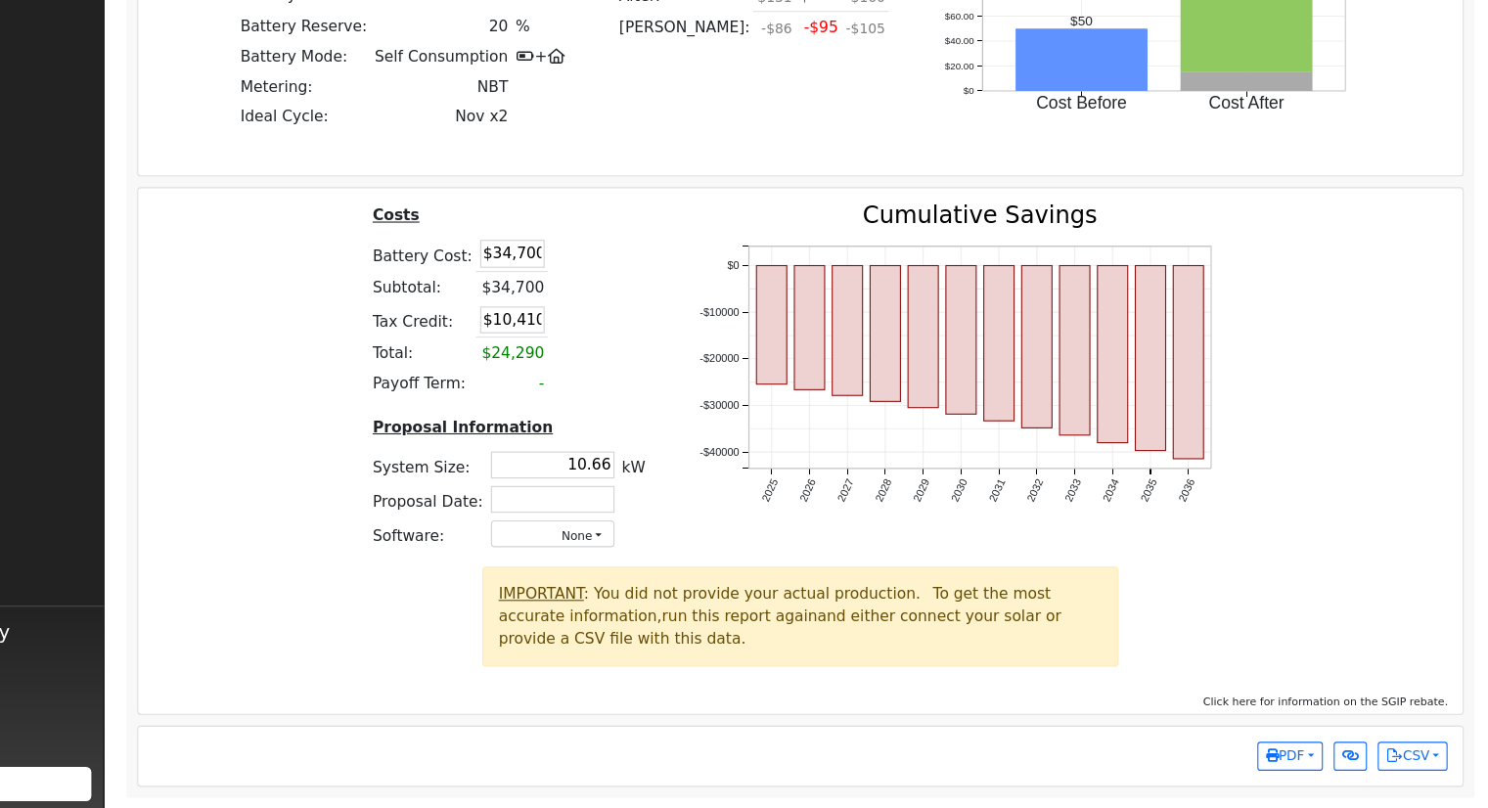
click at [570, 430] on td "-" at bounding box center [592, 420] width 66 height 27
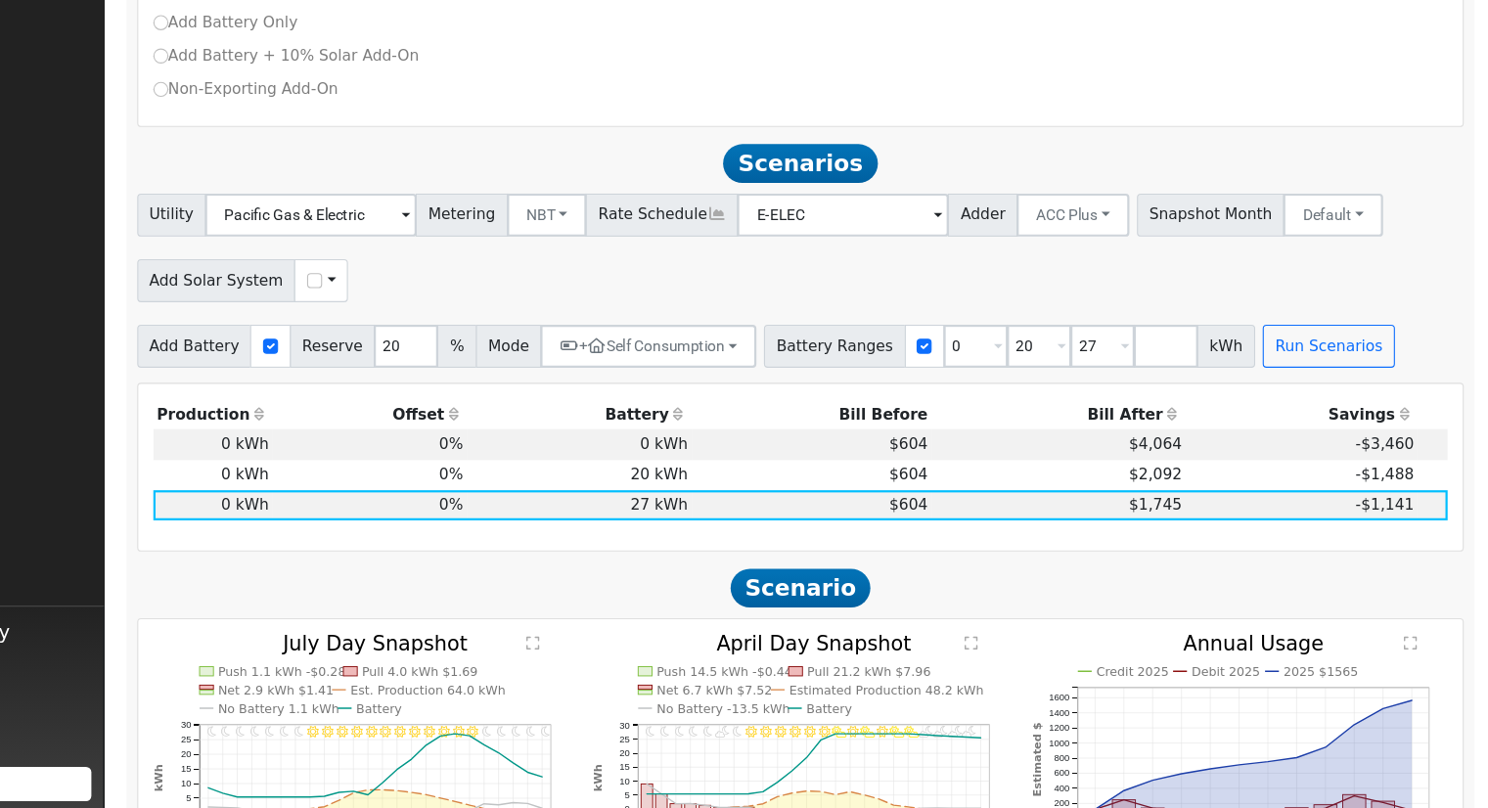
scroll to position [791, 0]
click at [984, 396] on input "0" at bounding box center [1013, 387] width 59 height 39
type input "20"
type input "27"
type input "20"
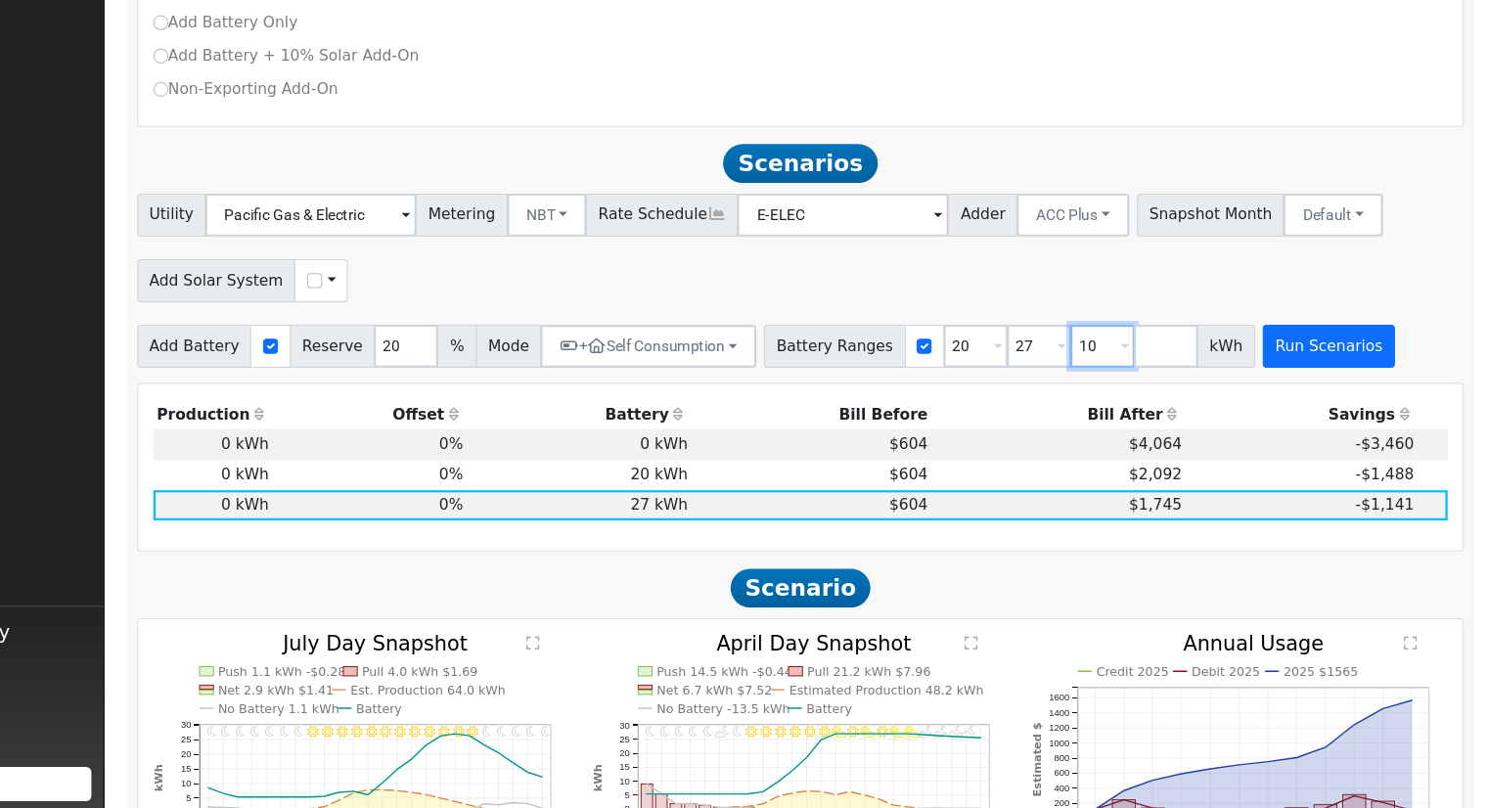
type input "10"
type input "20"
type input "27"
click at [1275, 390] on button "Run Scenarios" at bounding box center [1335, 387] width 120 height 39
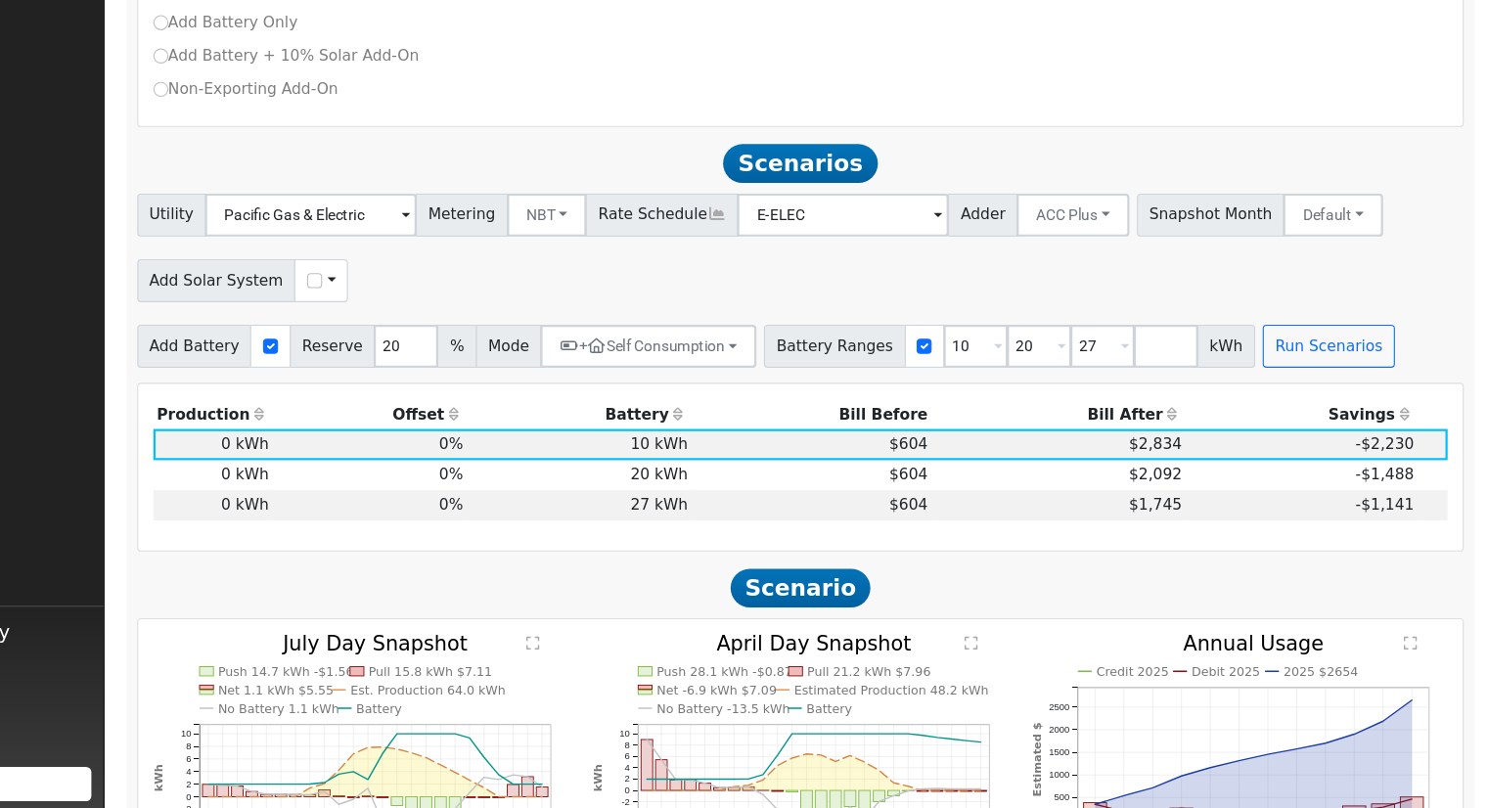
scroll to position [940, 0]
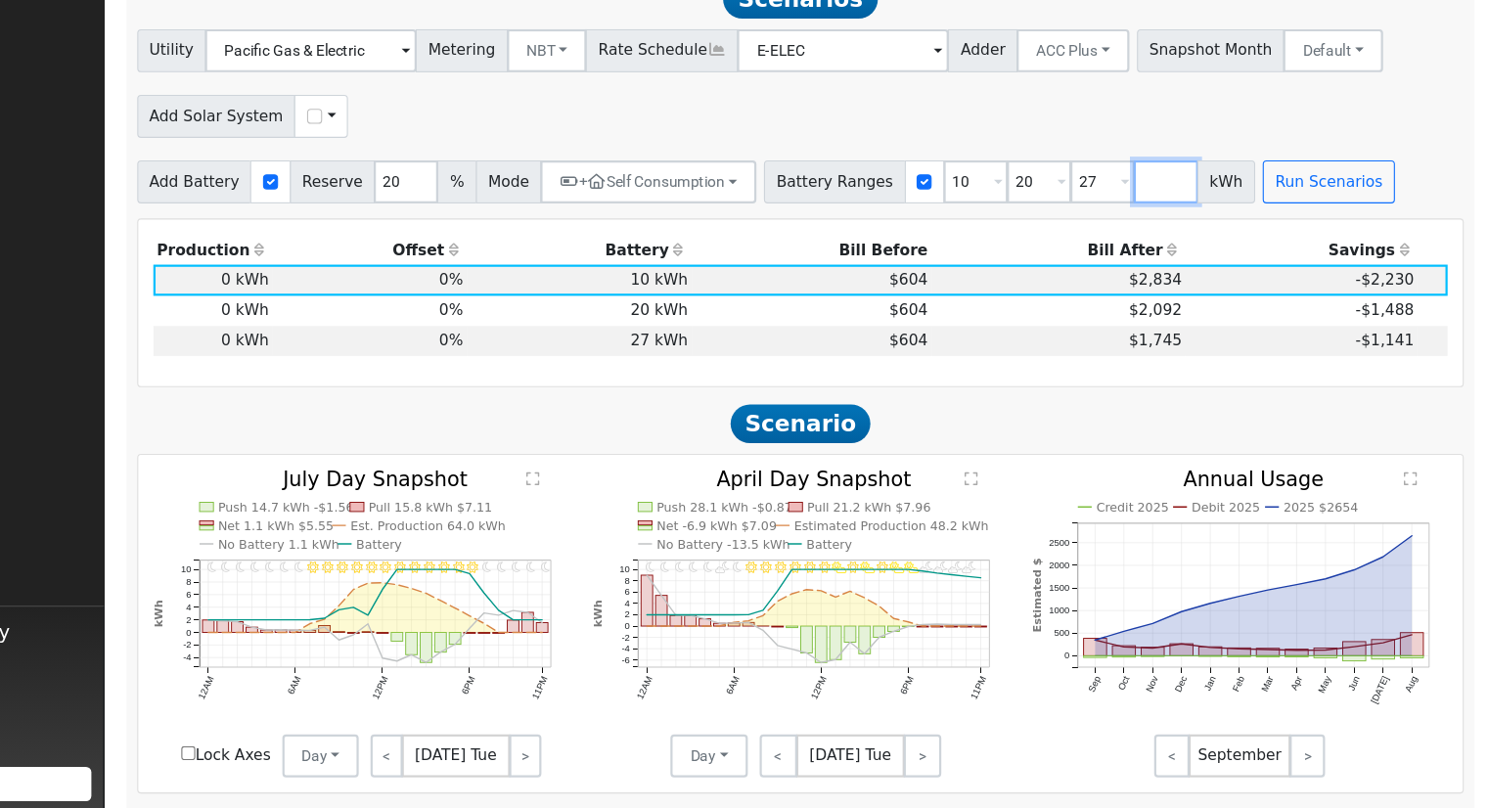
click at [1158, 239] on input "number" at bounding box center [1187, 237] width 59 height 39
type input "30"
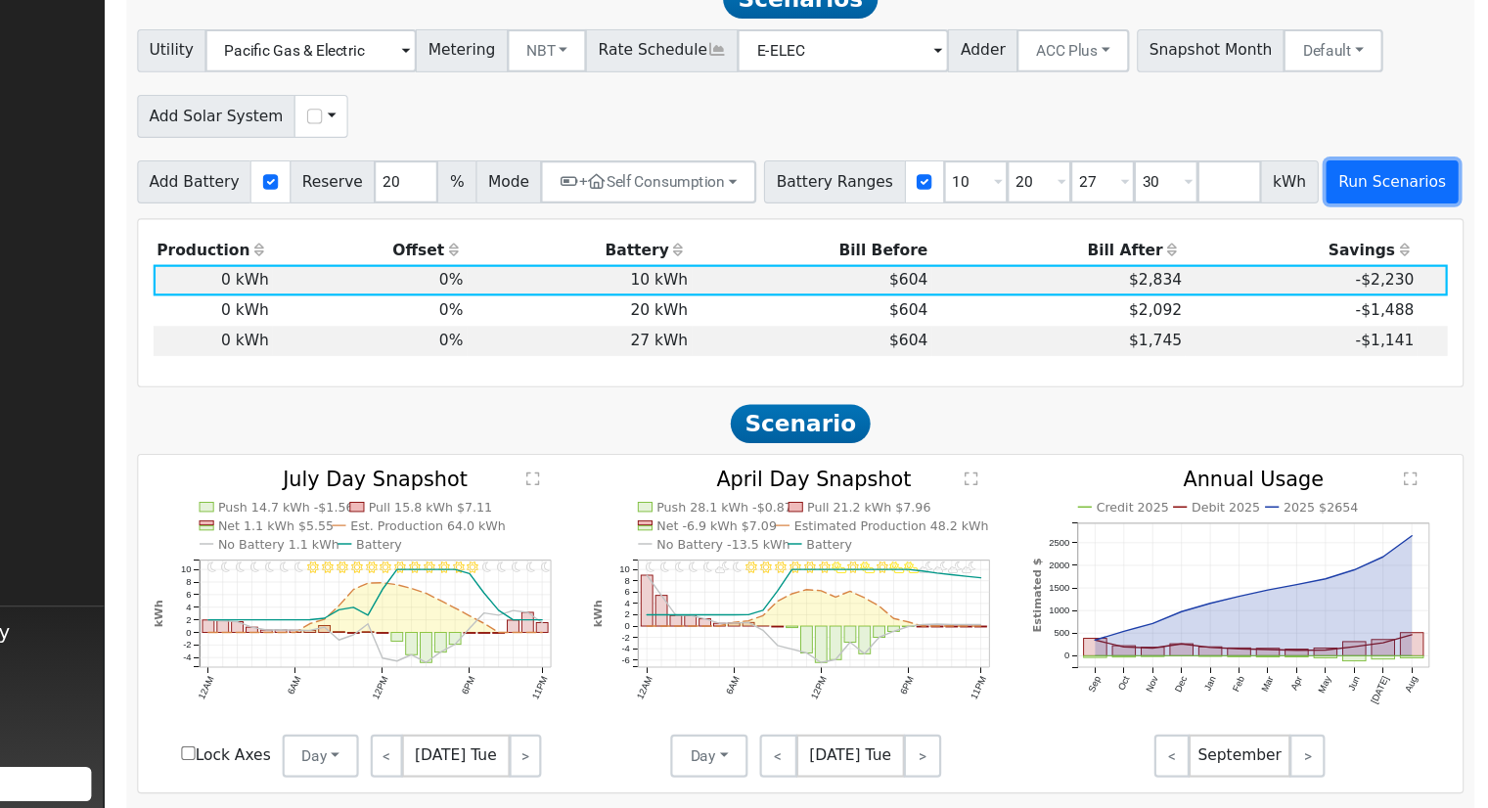
click at [1333, 244] on button "Run Scenarios" at bounding box center [1393, 237] width 120 height 39
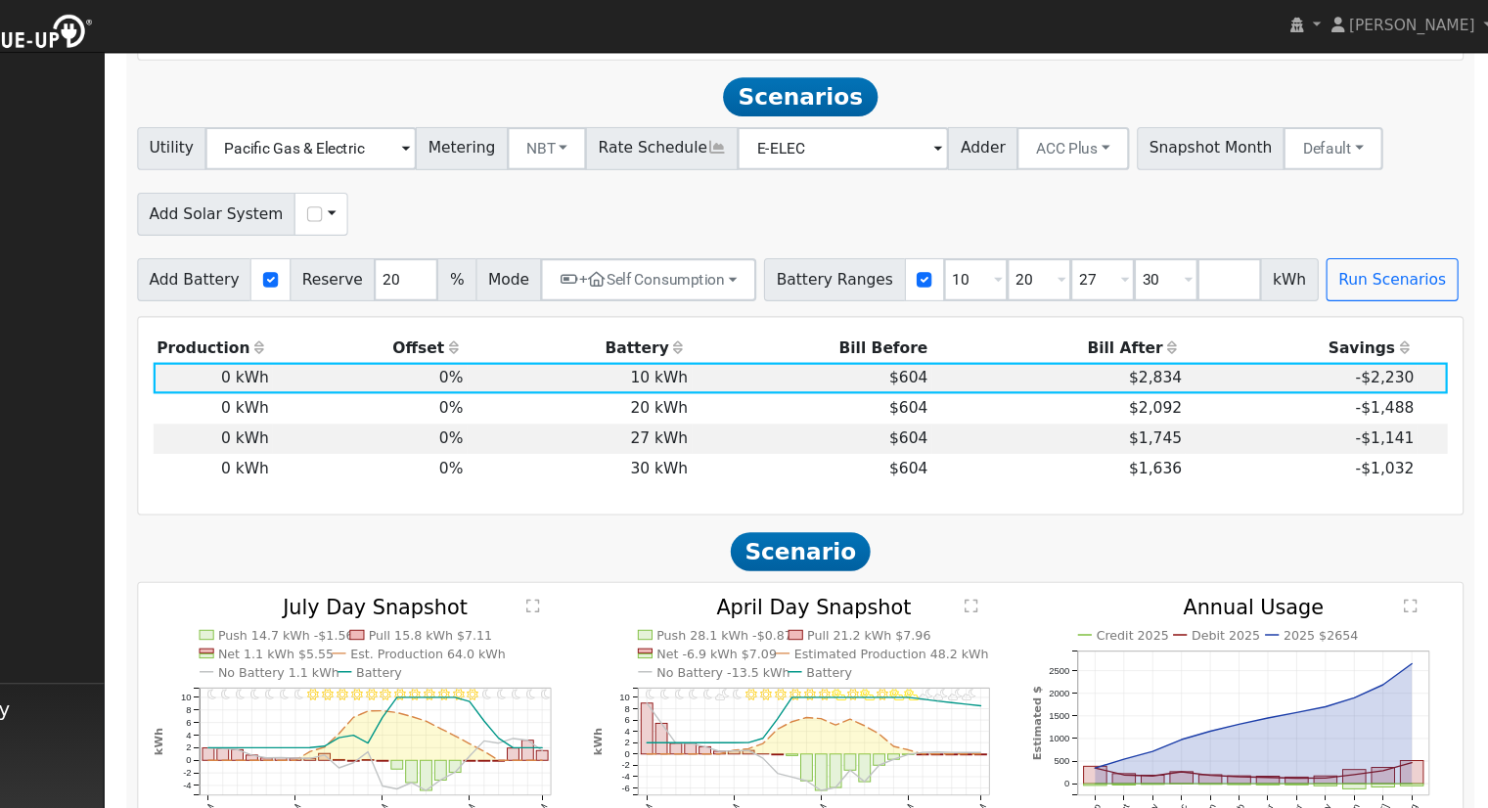
scroll to position [922, 0]
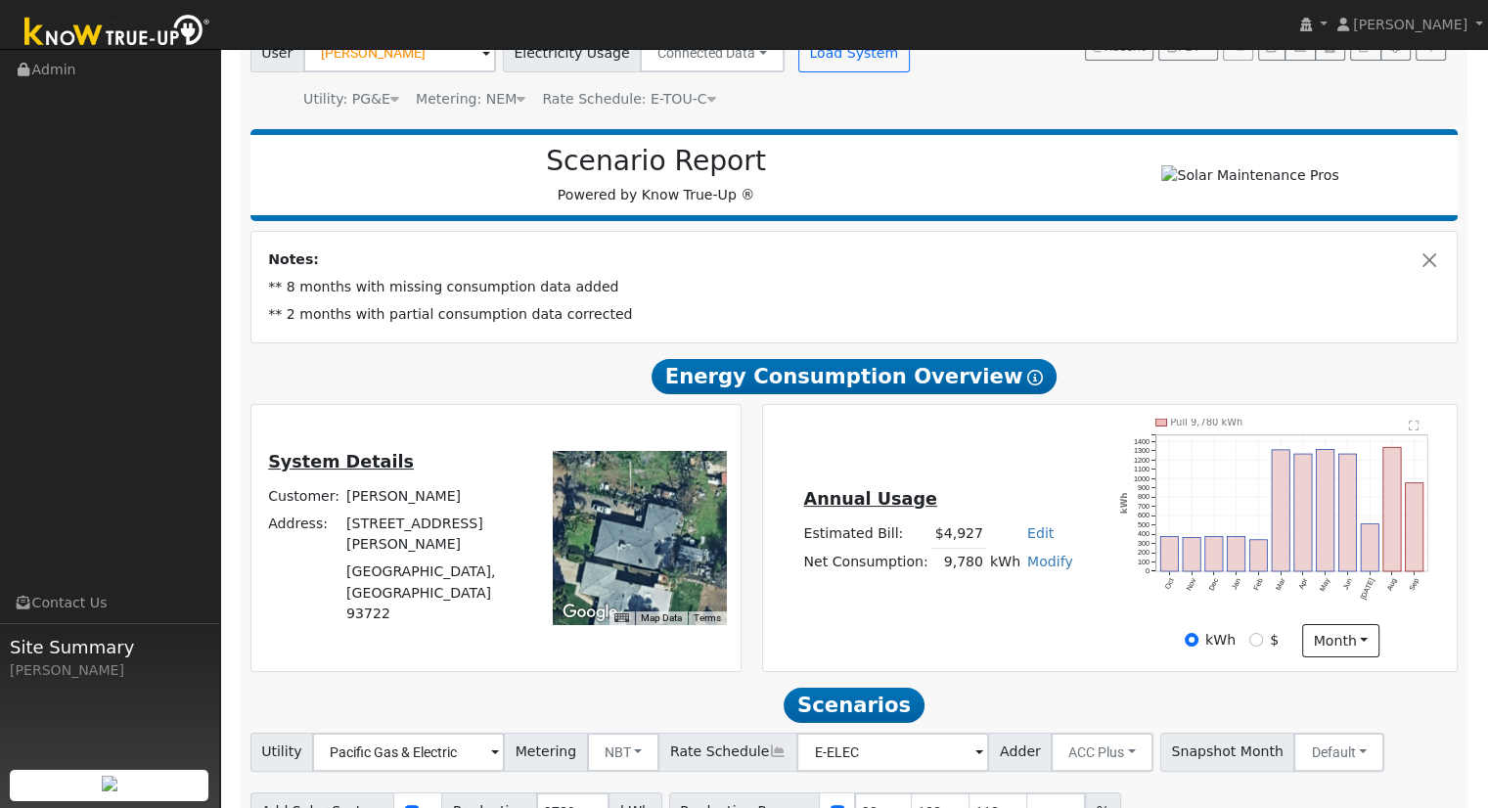
scroll to position [196, 0]
